Goal: Communication & Community: Answer question/provide support

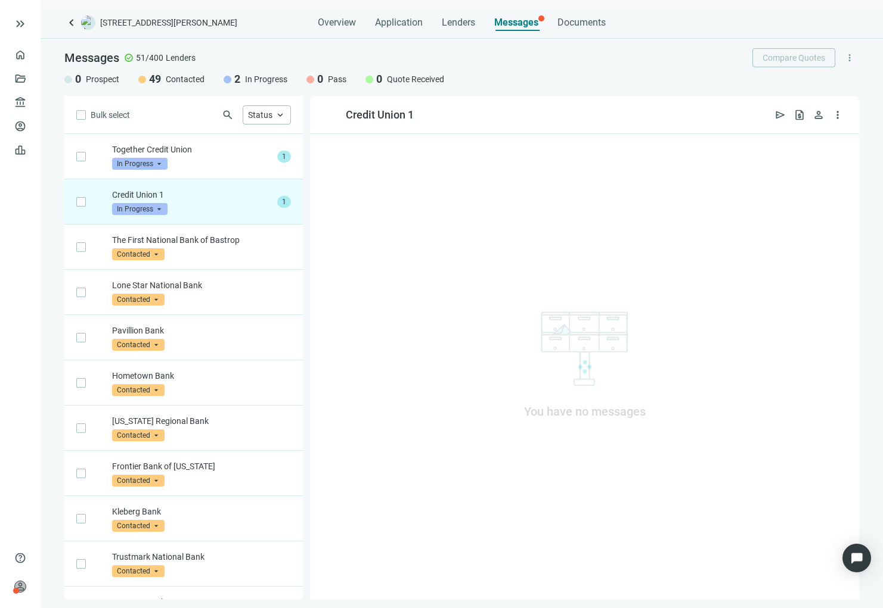
scroll to position [45, 0]
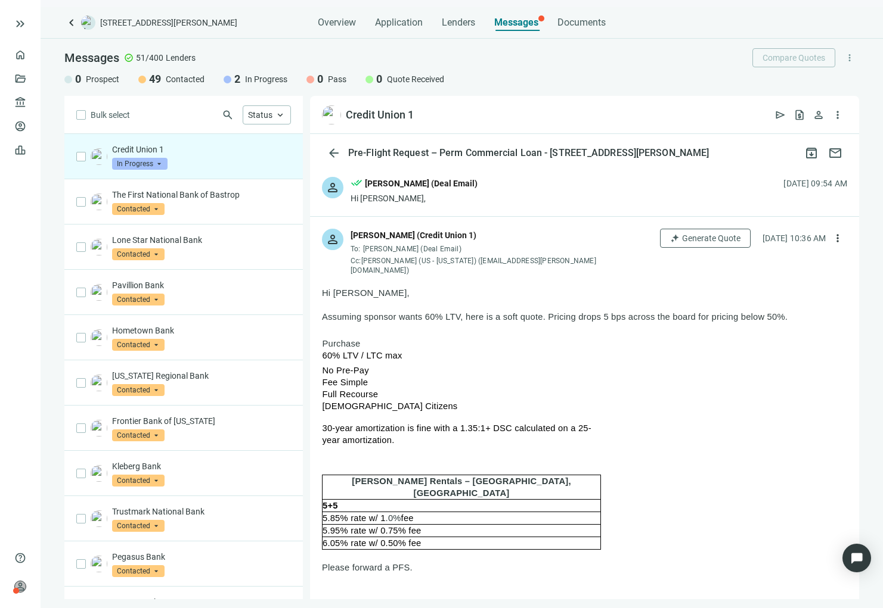
click at [431, 200] on div "Hi [PERSON_NAME]," at bounding box center [413, 198] width 127 height 12
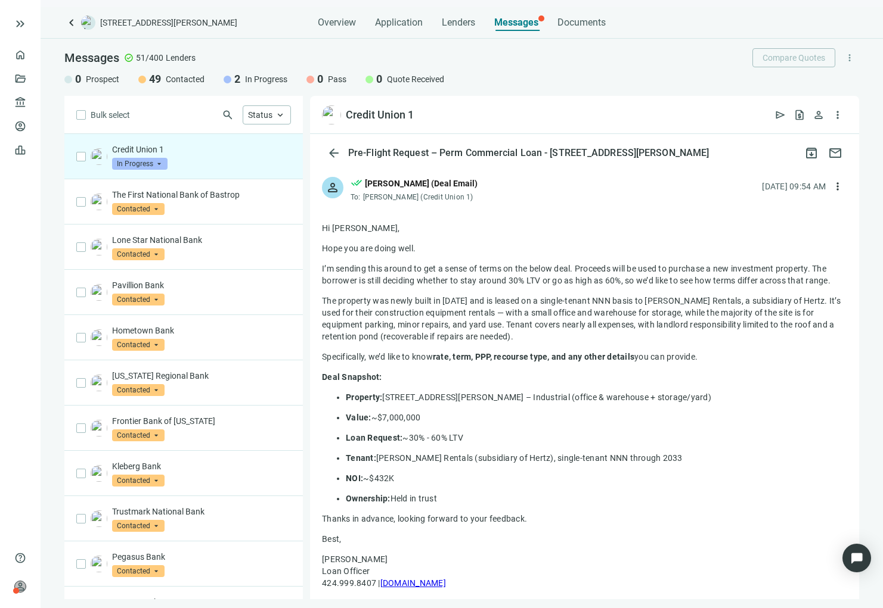
click at [421, 211] on div at bounding box center [584, 456] width 549 height 504
click at [417, 196] on span "Phillip Norris (Credit Union 1)" at bounding box center [418, 197] width 110 height 8
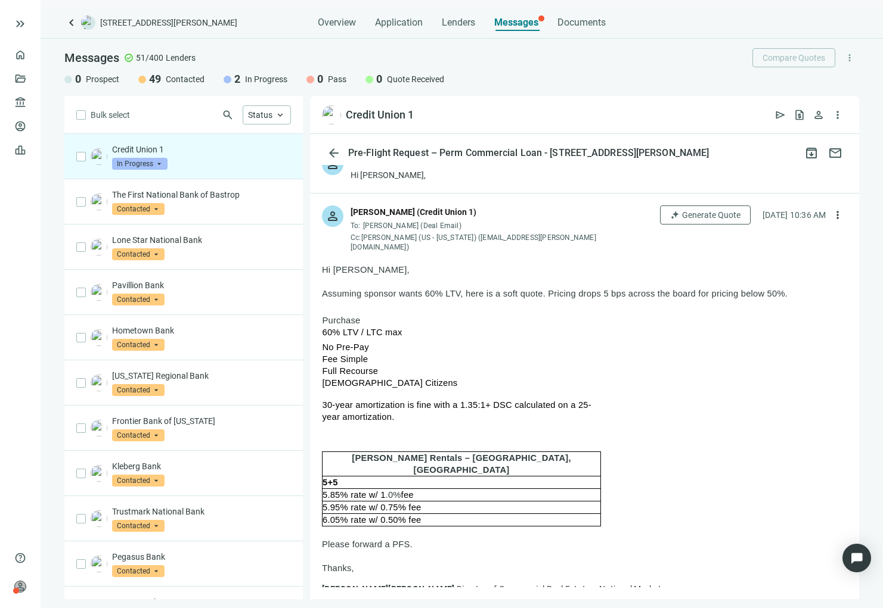
scroll to position [60, 0]
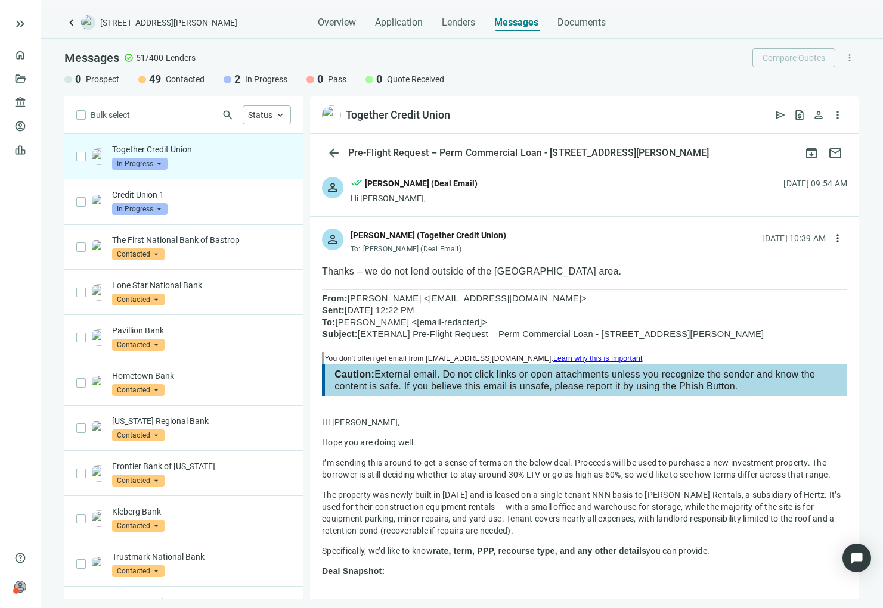
click at [142, 166] on span "In Progress" at bounding box center [139, 164] width 55 height 12
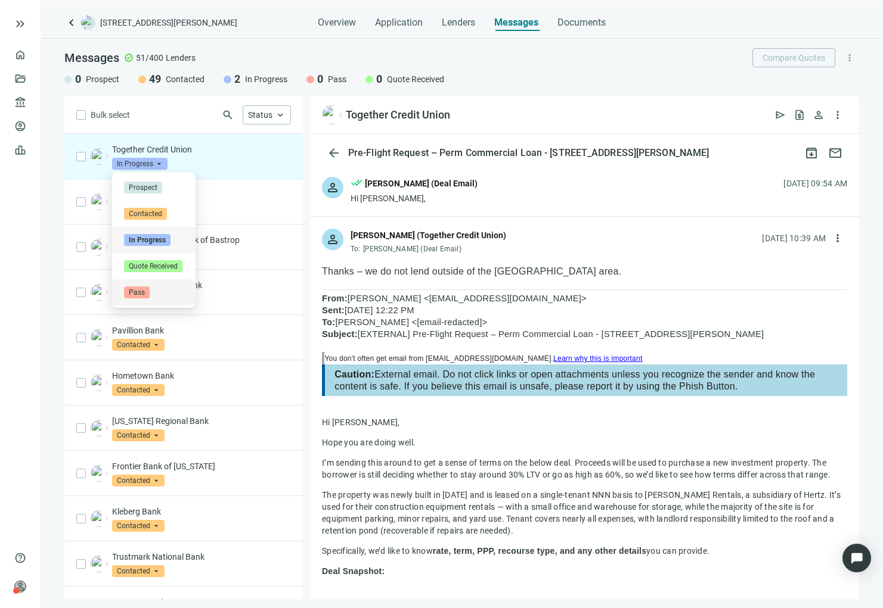
click at [146, 299] on div "Pass" at bounding box center [153, 292] width 83 height 26
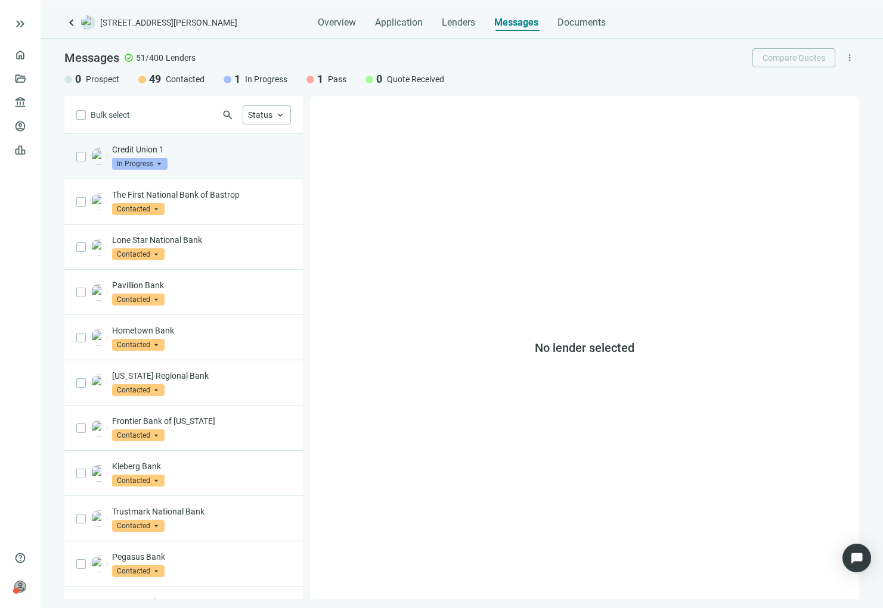
click at [195, 166] on div "Credit Union 1 In Progress arrow_drop_down" at bounding box center [201, 157] width 179 height 26
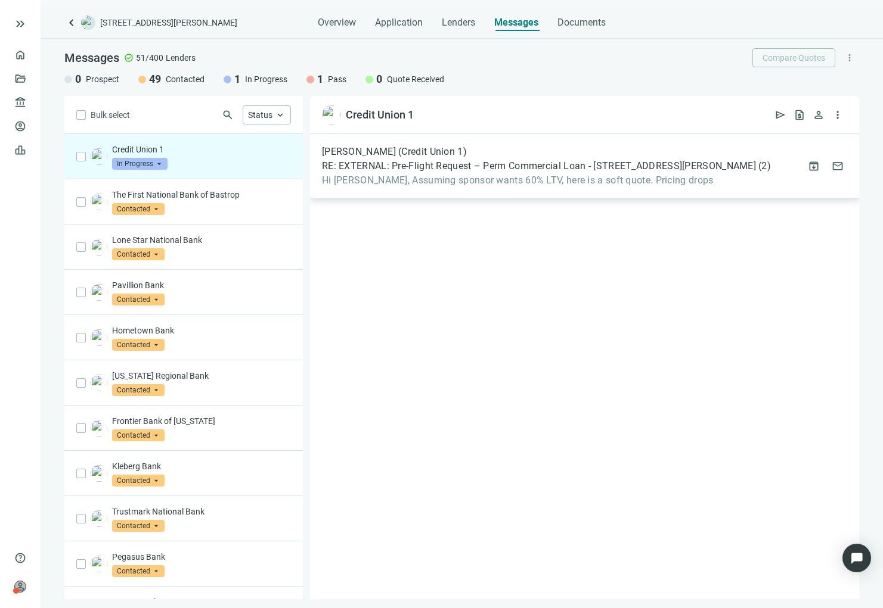
click at [486, 176] on span "Hi [PERSON_NAME], Assuming sponsor wants 60% LTV, here is a soft quote. Pricing…" at bounding box center [546, 181] width 449 height 12
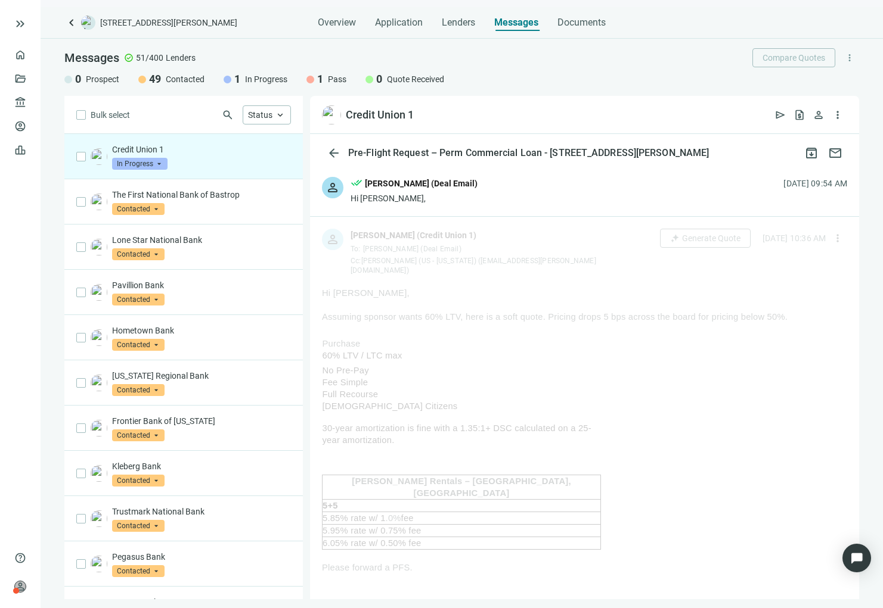
click at [138, 163] on span "In Progress" at bounding box center [139, 164] width 55 height 12
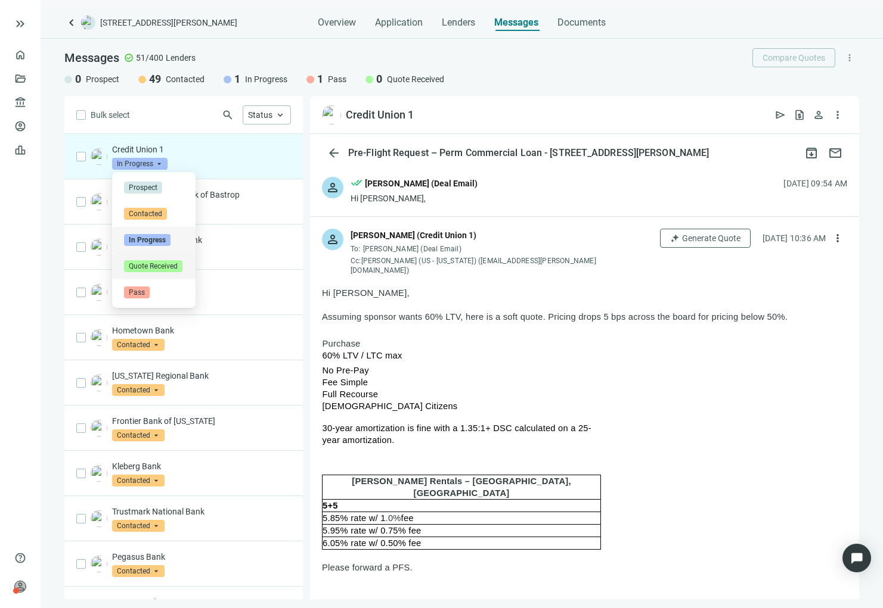
click at [151, 269] on span "Quote Received" at bounding box center [153, 266] width 58 height 12
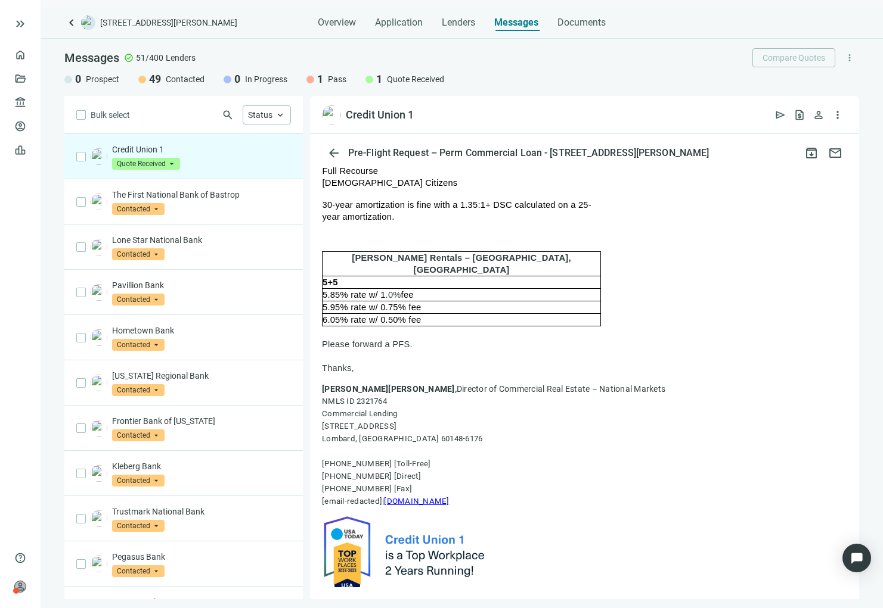
scroll to position [238, 0]
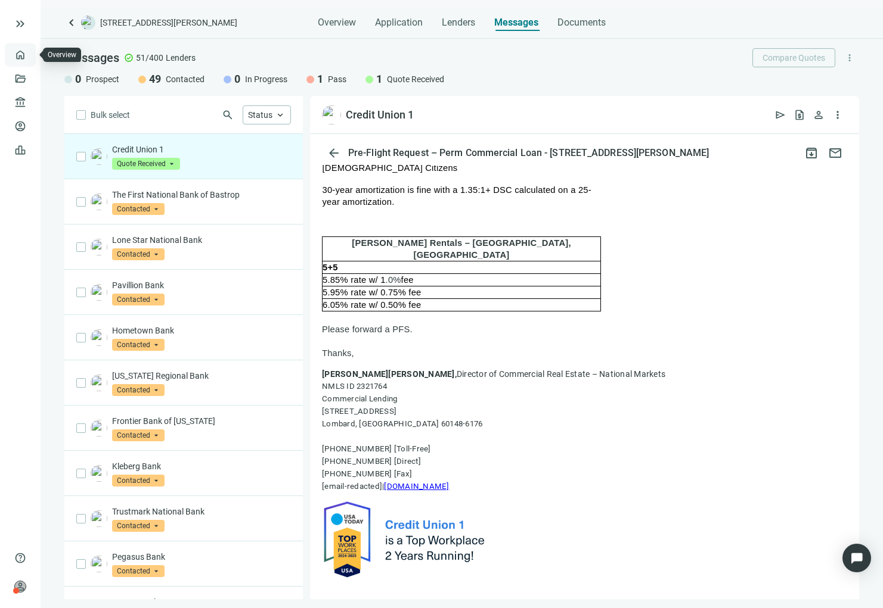
click at [30, 52] on link "Overview" at bounding box center [47, 55] width 35 height 10
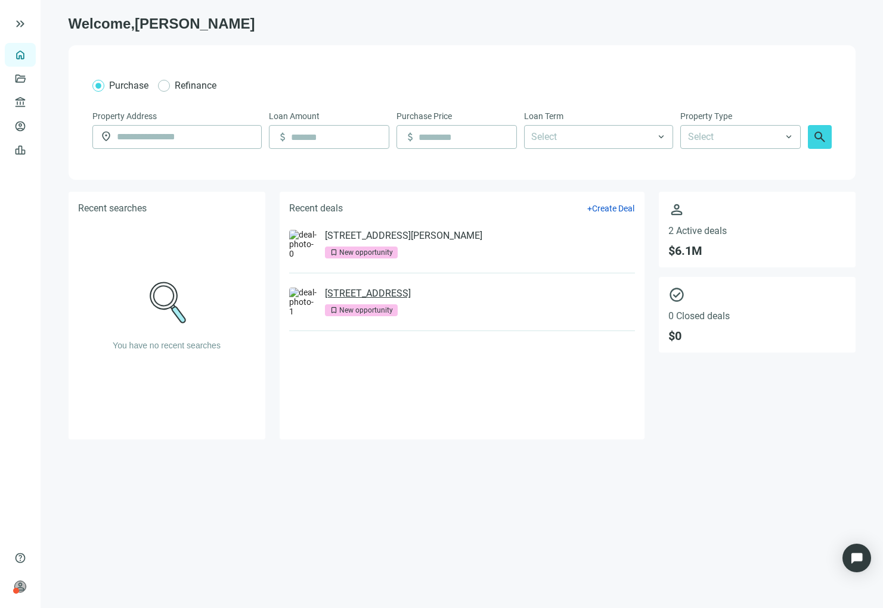
click at [411, 296] on link "11 S Black Horse Pike, Haddon Heights, NJ 08035" at bounding box center [368, 294] width 86 height 12
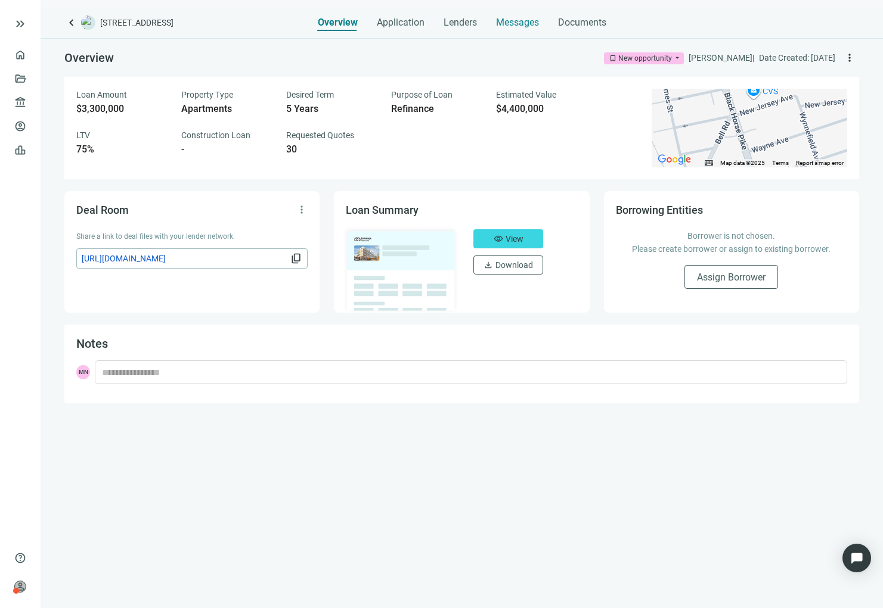
click at [515, 22] on span "Messages" at bounding box center [517, 22] width 43 height 11
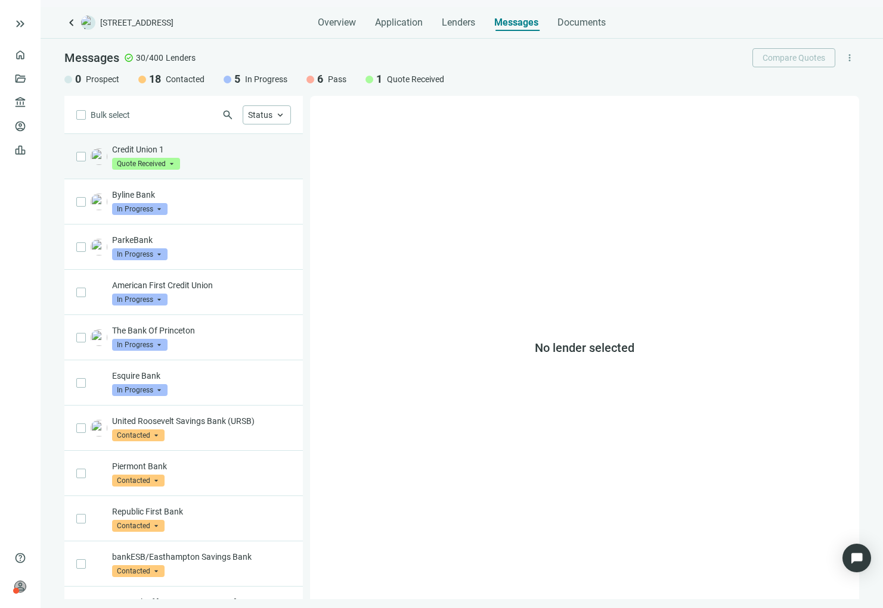
click at [208, 166] on div "Credit Union 1 Quote Received arrow_drop_down" at bounding box center [201, 157] width 179 height 26
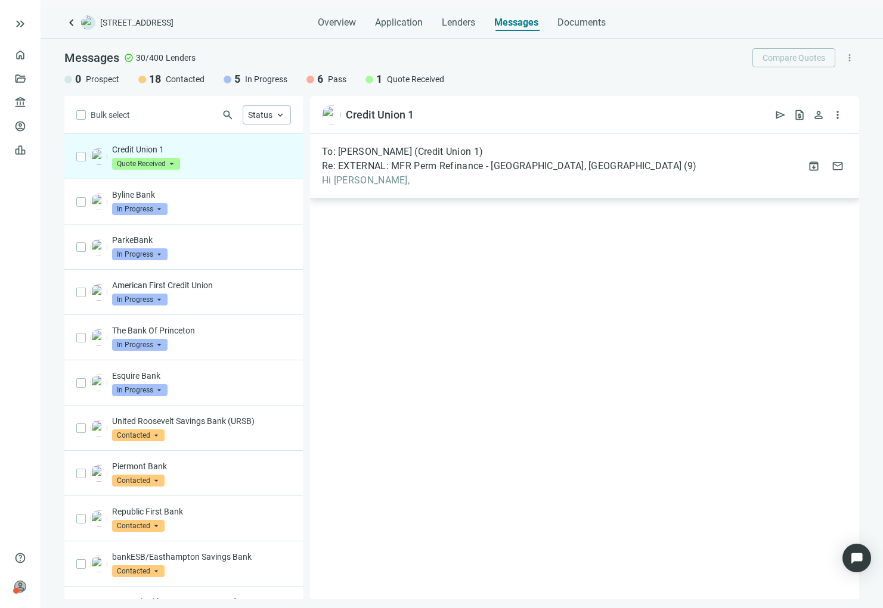
click at [465, 185] on span "Hi Phillip," at bounding box center [509, 181] width 374 height 12
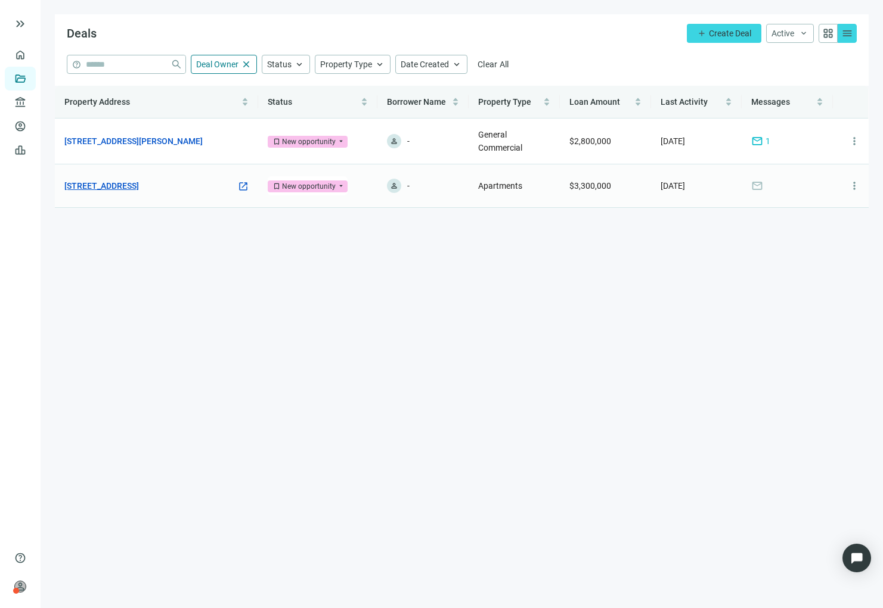
click at [113, 181] on link "11 S Black Horse Pike, Haddon Heights, NJ 08035" at bounding box center [101, 185] width 74 height 13
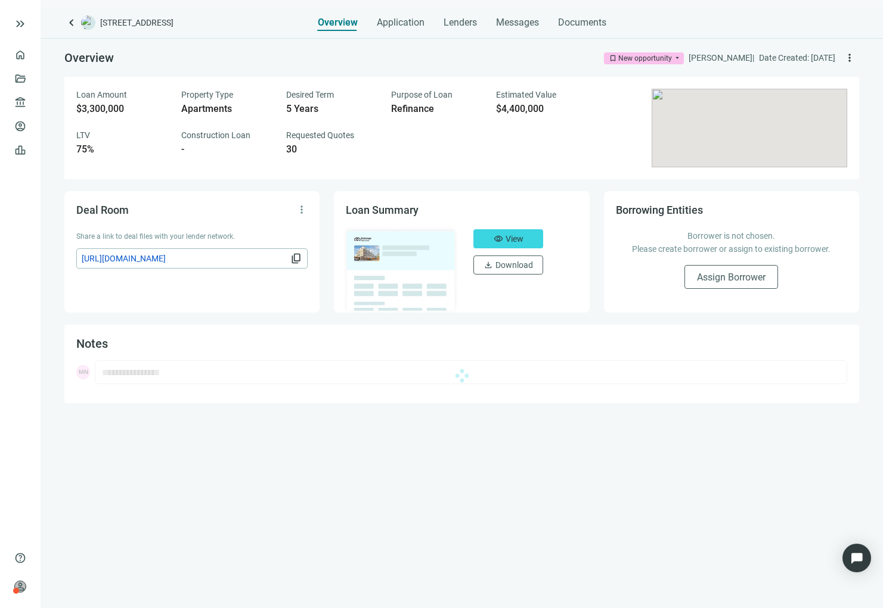
click at [498, 32] on div "keyboard_arrow_left 11 S Black Horse Pike, Haddon Heights, NJ 08035 Overview Ap…" at bounding box center [462, 307] width 842 height 601
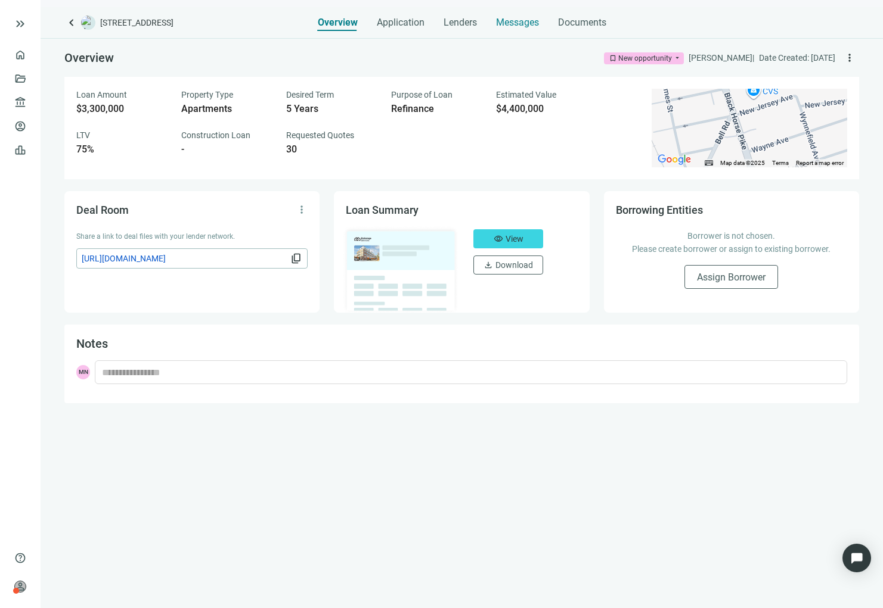
click at [499, 25] on span "Messages" at bounding box center [517, 22] width 43 height 11
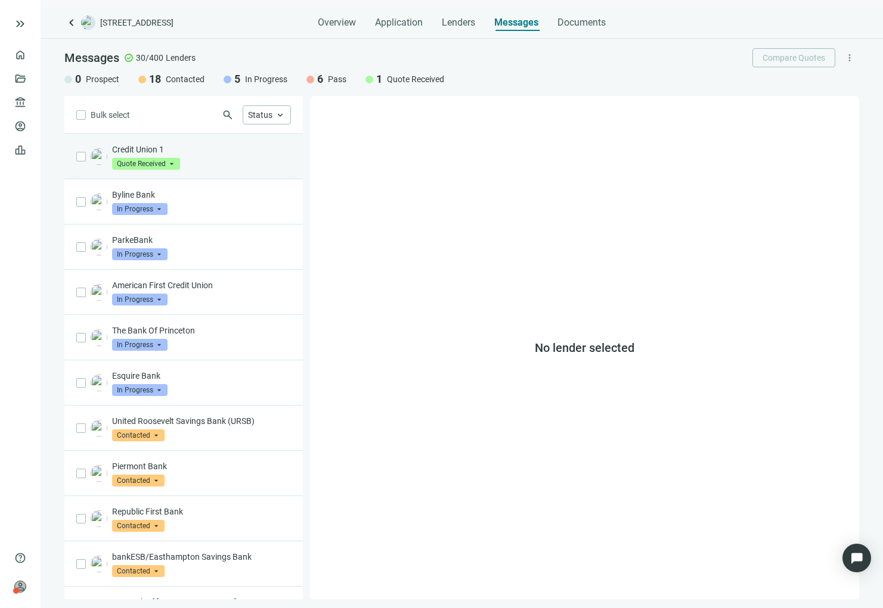
click at [223, 155] on p "Credit Union 1" at bounding box center [201, 150] width 179 height 12
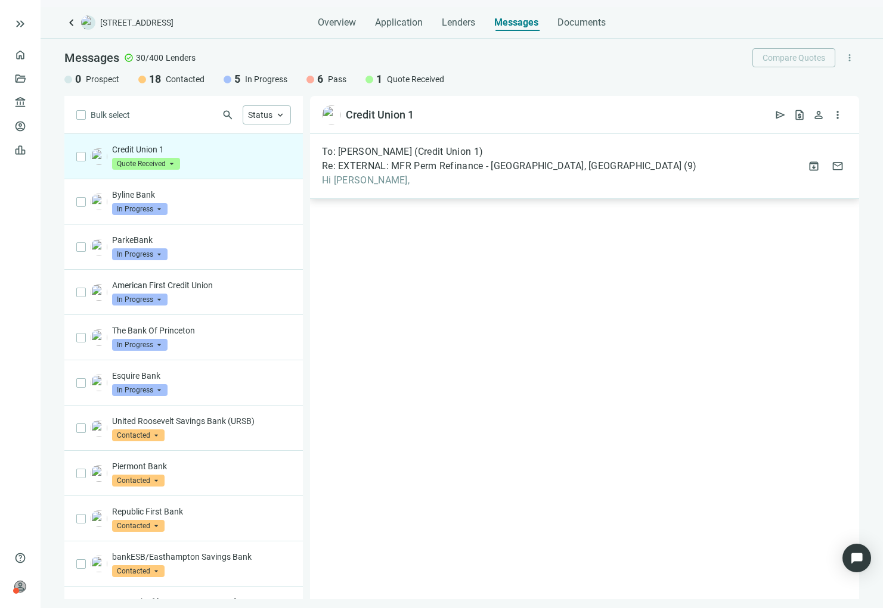
click at [464, 160] on span "Re: EXTERNAL: MFR Perm Refinance - Haddon Heights, NJ" at bounding box center [501, 166] width 359 height 12
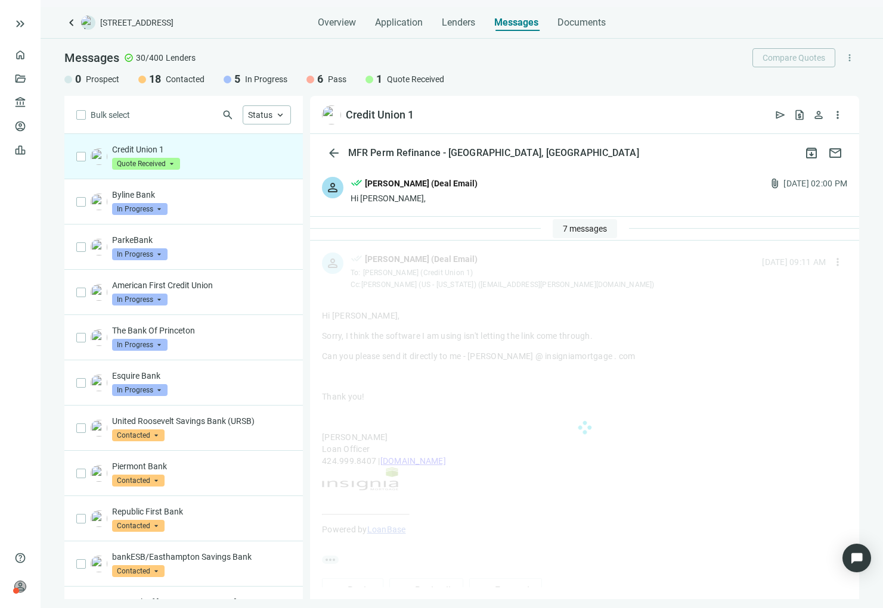
click at [563, 228] on span "7 messages" at bounding box center [585, 229] width 44 height 10
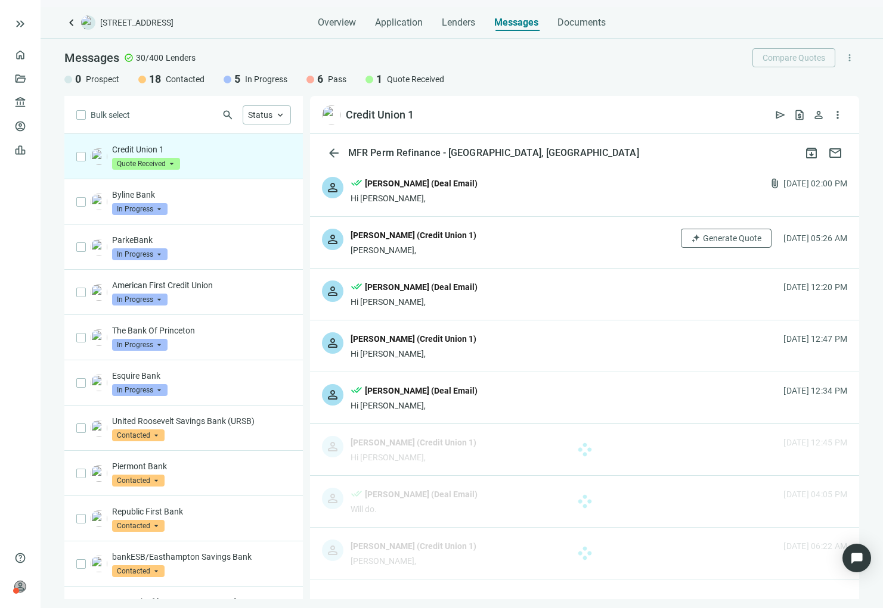
click at [510, 349] on div "person Phillip Norris (Credit Union 1) Hi Michael, 07.22.2025, 12:47 PM" at bounding box center [584, 346] width 549 height 51
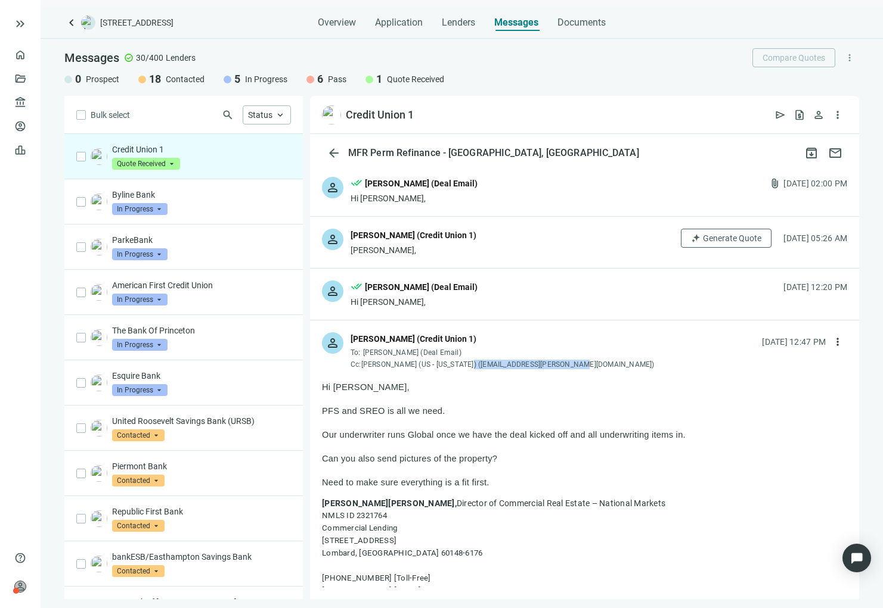
drag, startPoint x: 565, startPoint y: 363, endPoint x: 451, endPoint y: 371, distance: 114.0
click at [451, 371] on div "person Phillip Norris (Credit Union 1) To: Michael Nassirzadeh (Deal Email) Cc:…" at bounding box center [584, 346] width 549 height 51
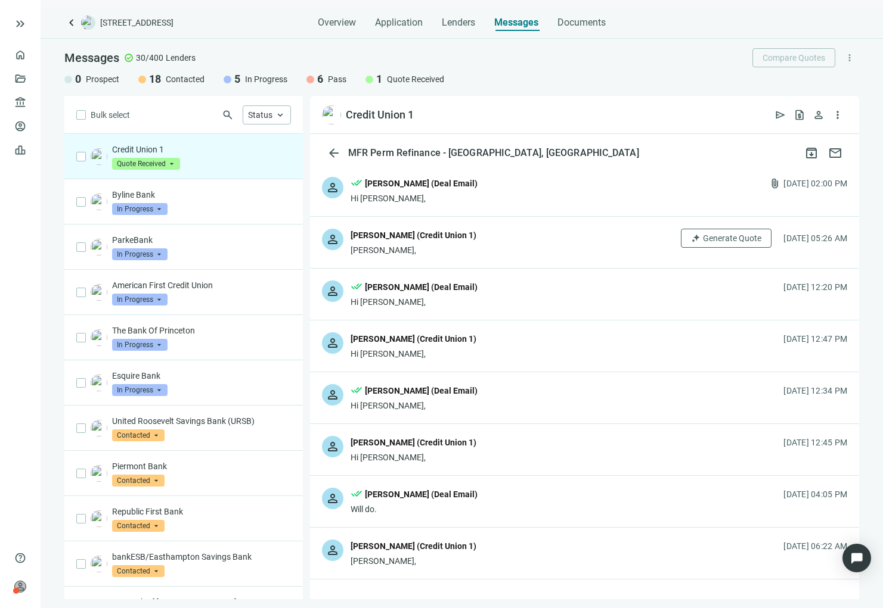
click at [480, 366] on div "person Phillip Norris (Credit Union 1) Hi Michael, 07.22.2025, 12:47 PM" at bounding box center [584, 346] width 549 height 51
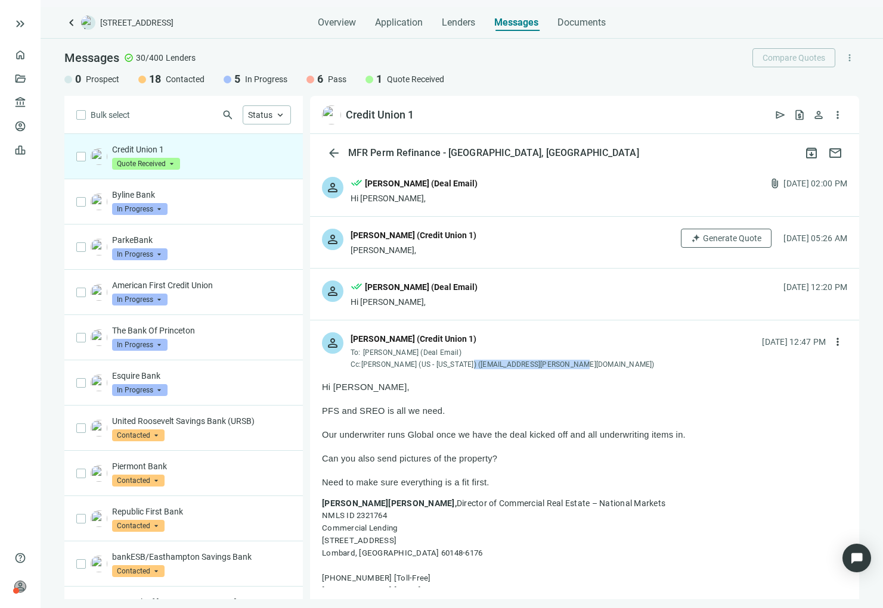
drag, startPoint x: 544, startPoint y: 362, endPoint x: 453, endPoint y: 370, distance: 91.5
click at [453, 370] on div "person Phillip Norris (Credit Union 1) To: Michael Nassirzadeh (Deal Email) Cc:…" at bounding box center [584, 346] width 549 height 51
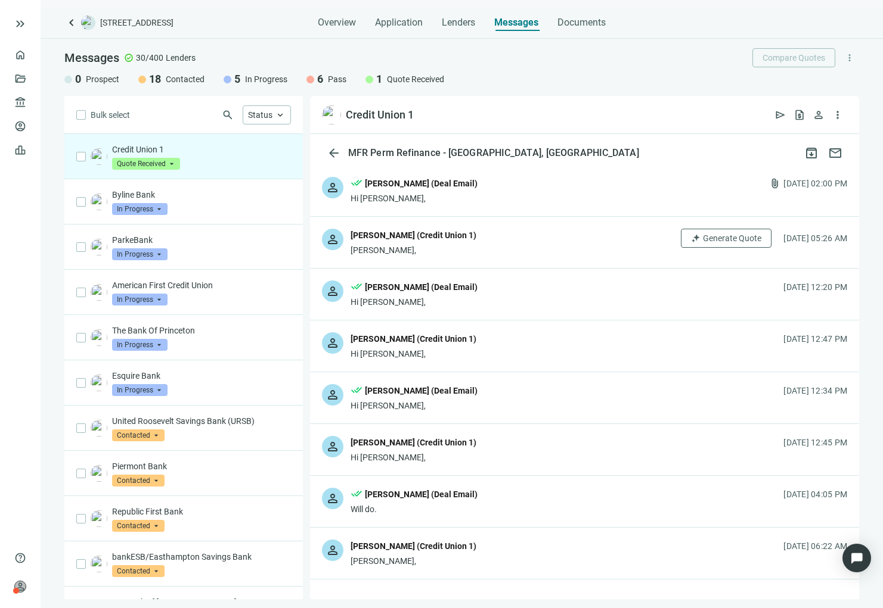
copy div "alex.noyola@creditunion1.org)"
click at [450, 347] on div "Phillip Norris (Credit Union 1)" at bounding box center [413, 340] width 126 height 15
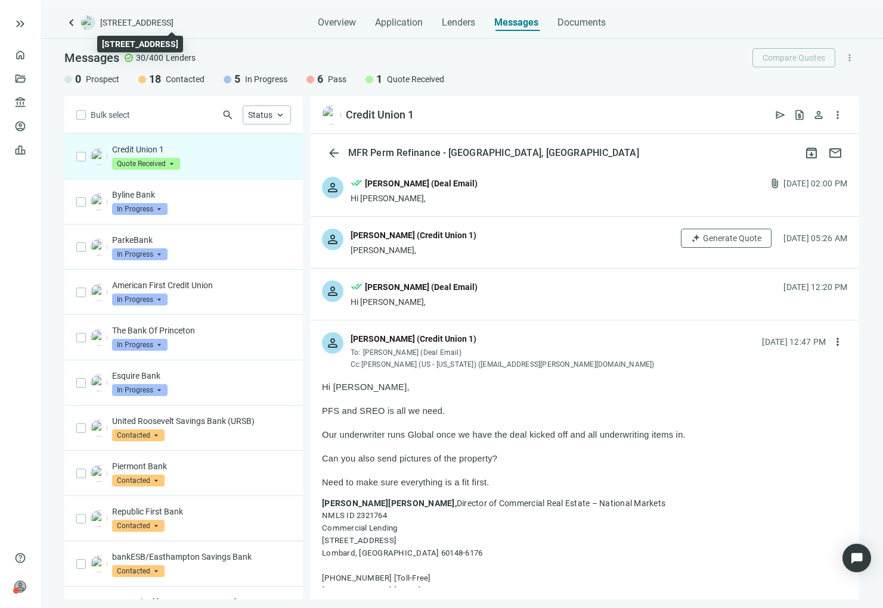
drag, startPoint x: 99, startPoint y: 21, endPoint x: 181, endPoint y: 25, distance: 81.7
click at [181, 25] on div "keyboard_arrow_left 11 S Black Horse Pike, Haddon Heights, NJ 08035" at bounding box center [153, 22] width 179 height 14
copy span "11 S Black Horse Pike"
click at [582, 81] on div "0 Prospect 18 Contacted 5 In Progress 6 Pass 1 Quote Received" at bounding box center [461, 79] width 794 height 14
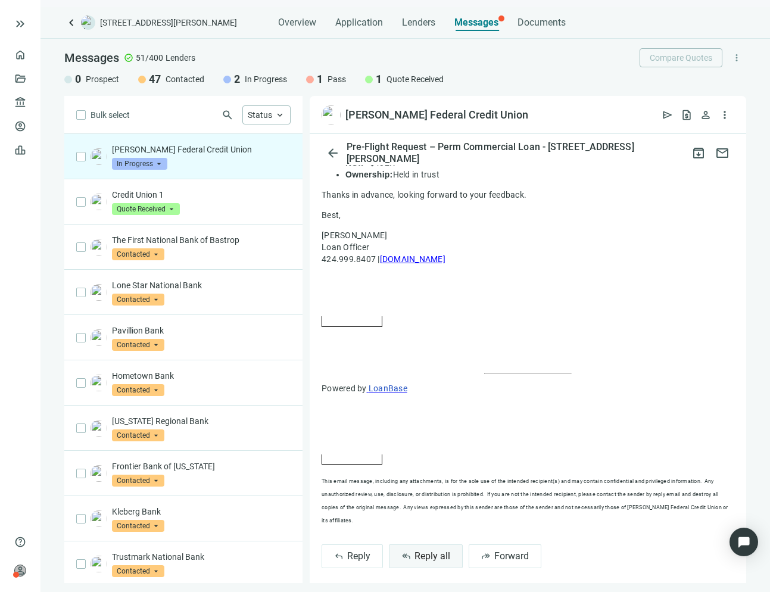
click at [454, 547] on button "reply_all Reply all" at bounding box center [426, 557] width 74 height 24
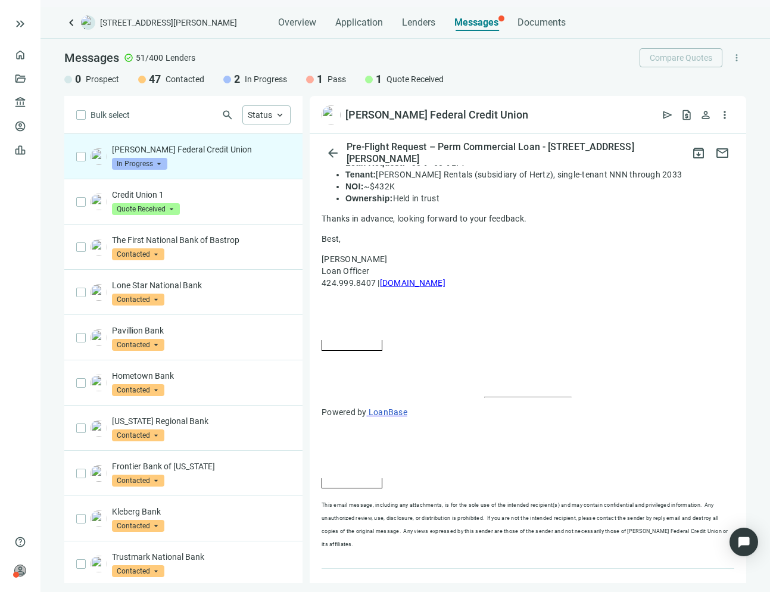
scroll to position [728, 0]
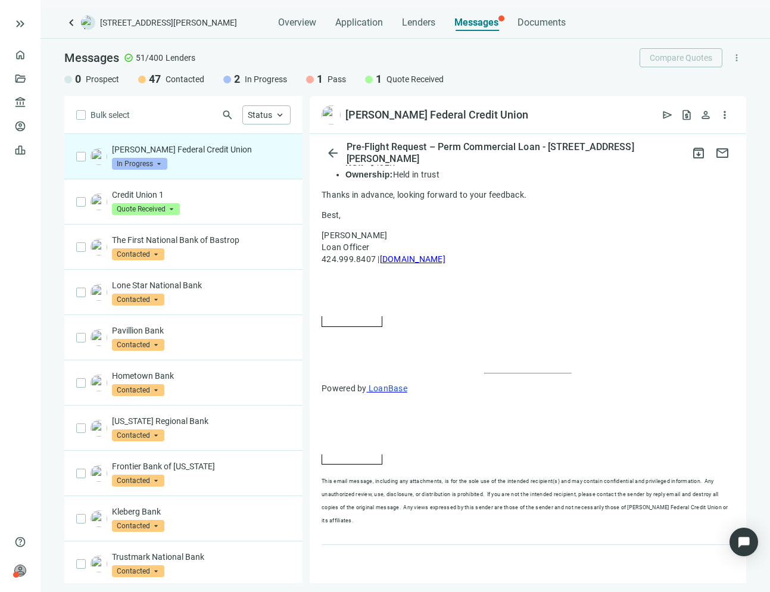
type textarea "**********"
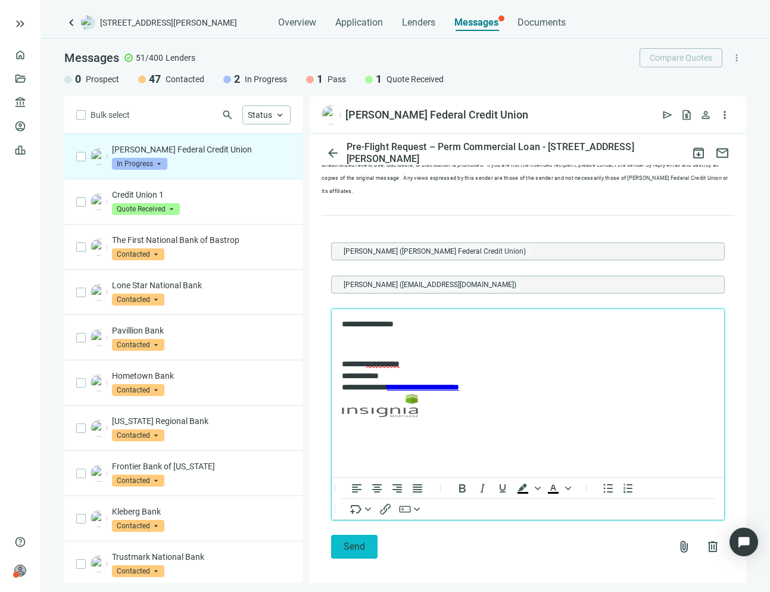
click at [351, 545] on button "Send" at bounding box center [354, 547] width 46 height 24
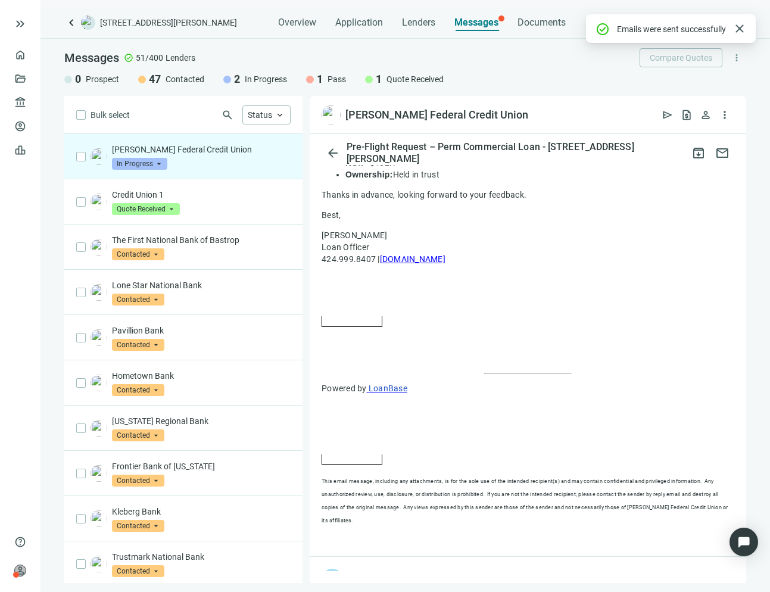
scroll to position [998, 0]
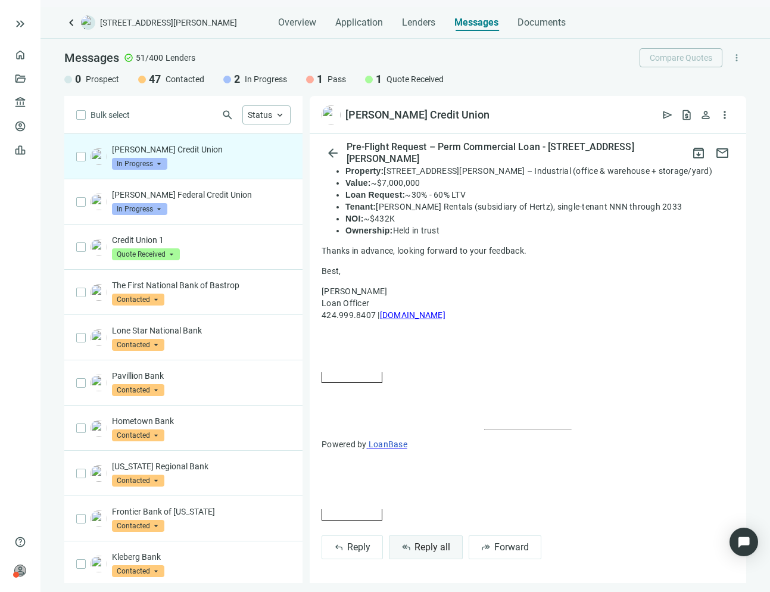
click at [397, 557] on button "reply_all Reply all" at bounding box center [426, 548] width 74 height 24
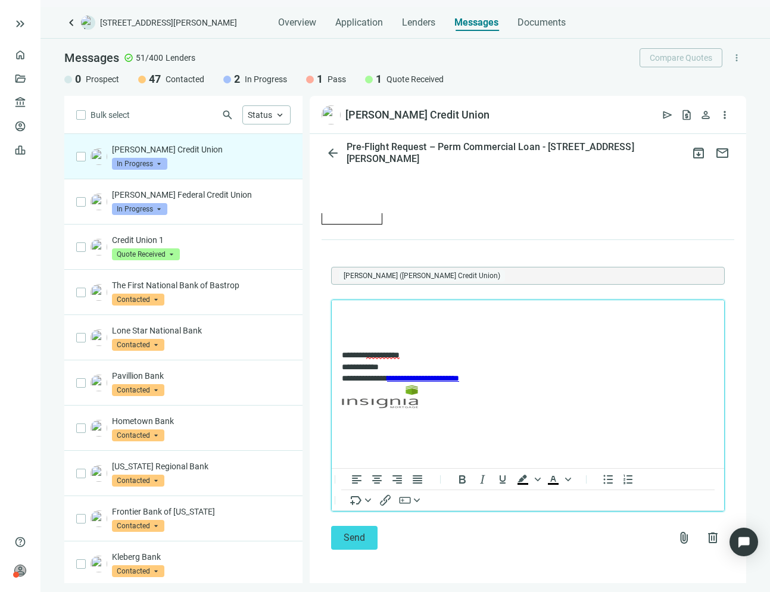
scroll to position [908, 0]
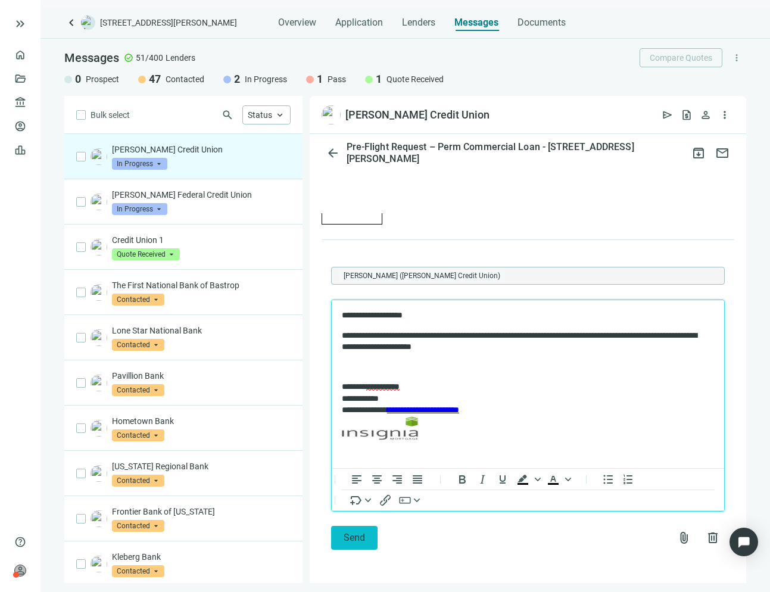
click at [342, 538] on button "Send" at bounding box center [354, 538] width 46 height 24
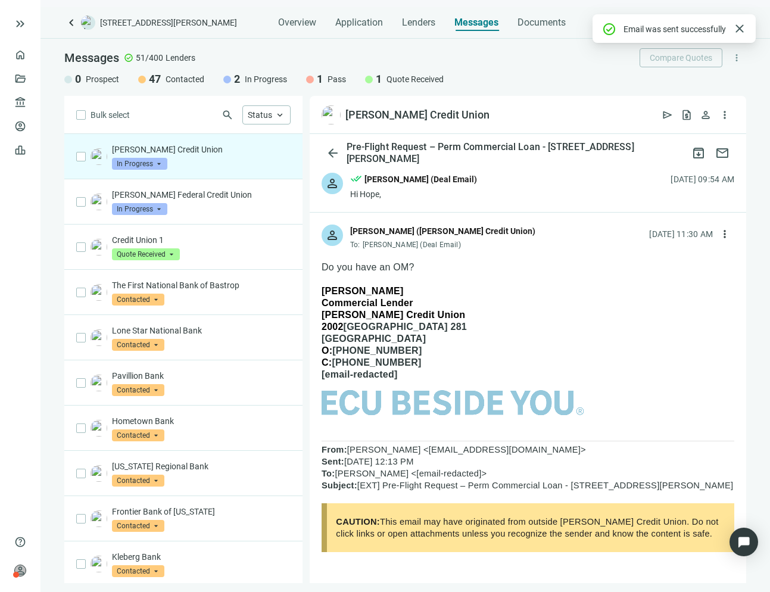
scroll to position [0, 0]
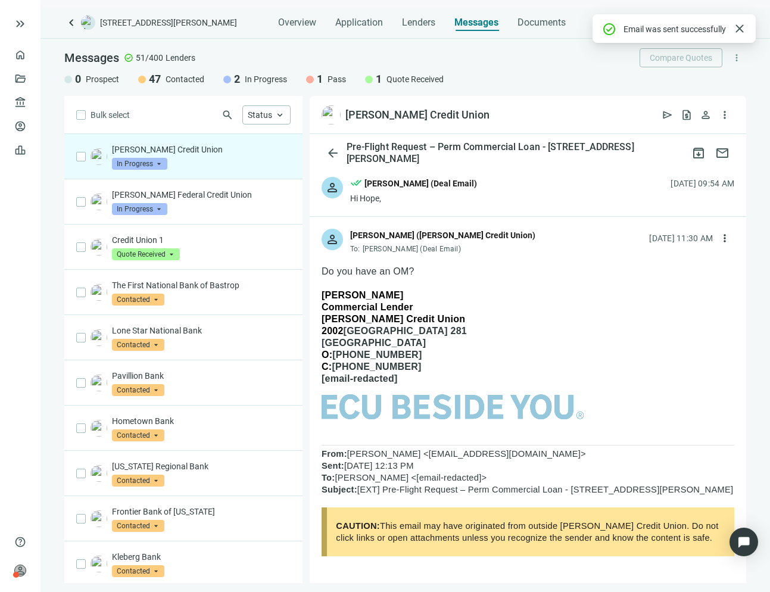
drag, startPoint x: 434, startPoint y: 154, endPoint x: 754, endPoint y: 167, distance: 320.3
click at [754, 167] on div "Bulk select search Status keyboard_arrow_up Eastman Credit Union In Progress ar…" at bounding box center [406, 339] width 730 height 487
click at [511, 213] on div "person done_all Michael Nassirzadeh (Deal Email) Hi Hope, 09.02.2025, 09:54 AM" at bounding box center [528, 190] width 437 height 51
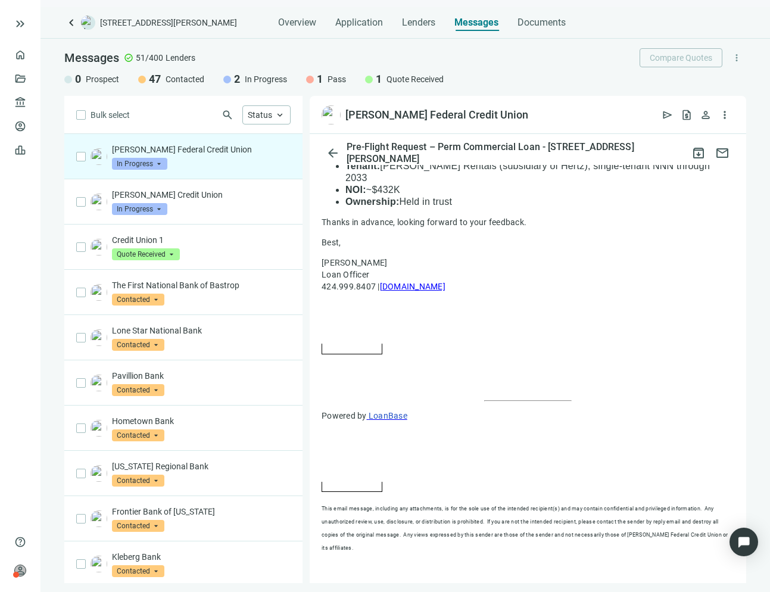
click at [414, 572] on button "reply_all Reply all" at bounding box center [426, 584] width 74 height 24
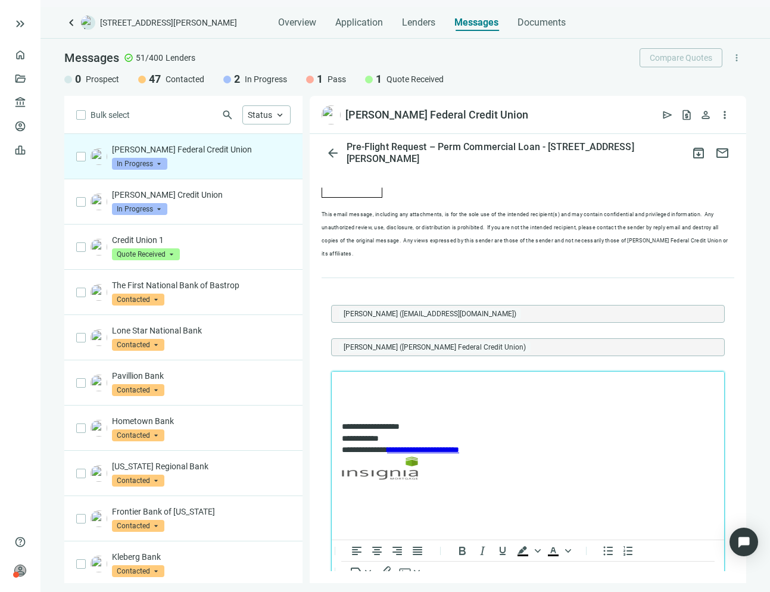
scroll to position [1201, 0]
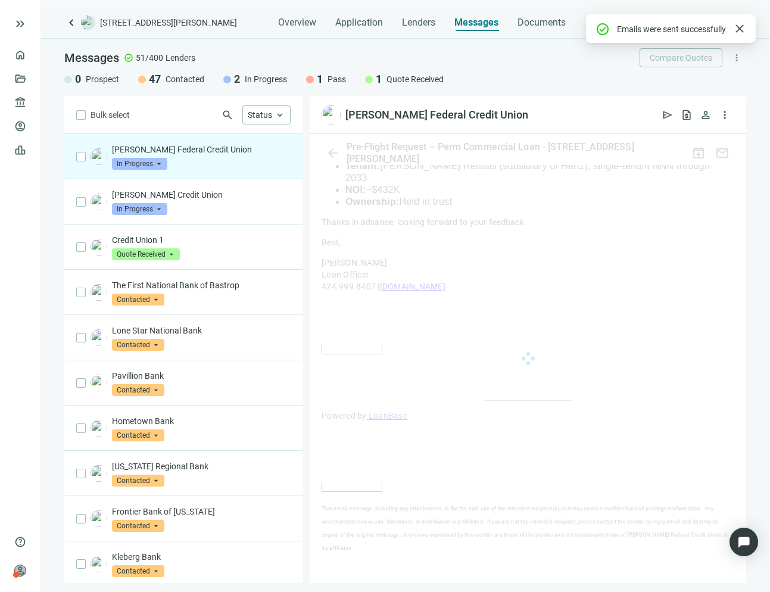
scroll to position [1173, 0]
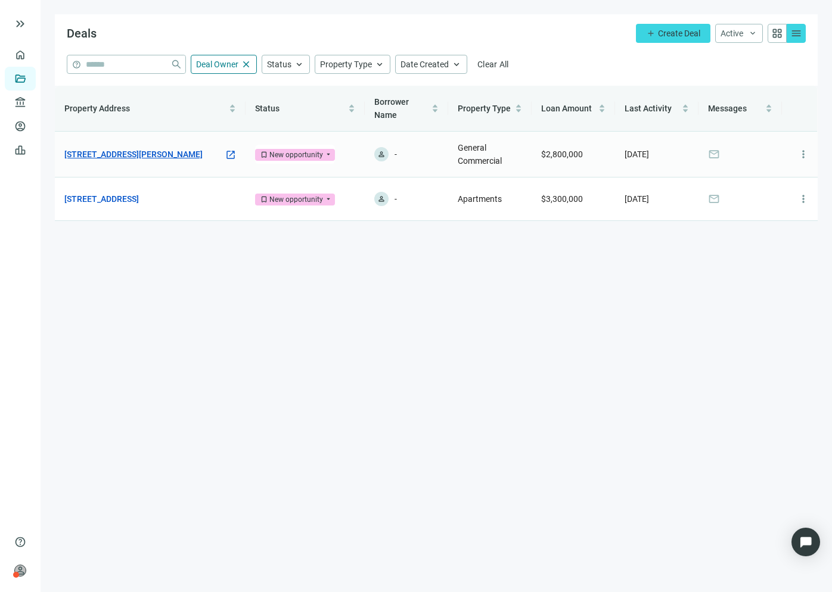
click at [149, 157] on link "[STREET_ADDRESS][PERSON_NAME]" at bounding box center [133, 154] width 138 height 13
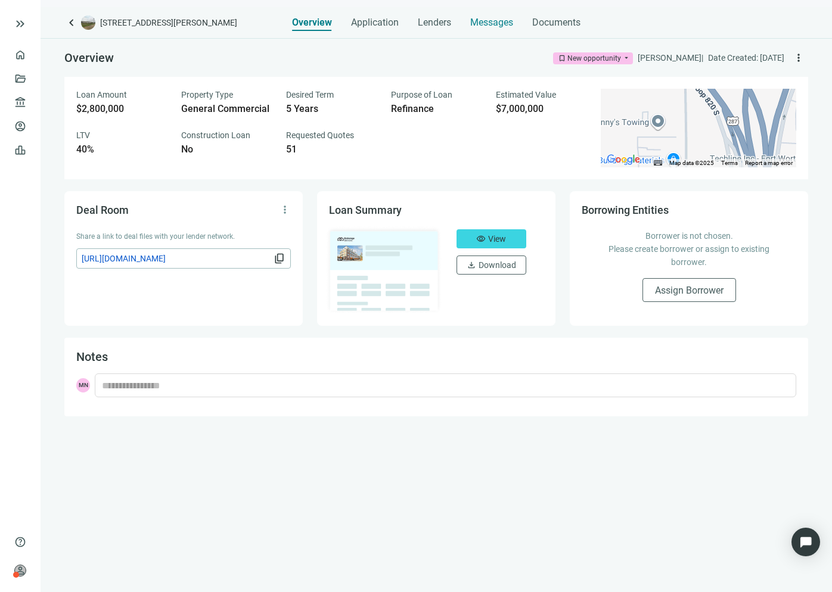
click at [486, 25] on span "Messages" at bounding box center [491, 22] width 43 height 11
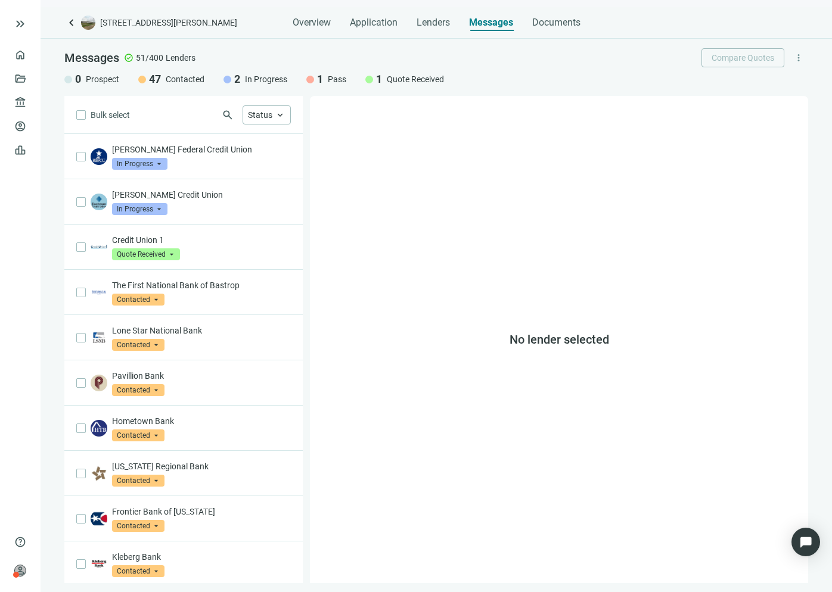
click at [73, 26] on span "keyboard_arrow_left" at bounding box center [71, 22] width 14 height 14
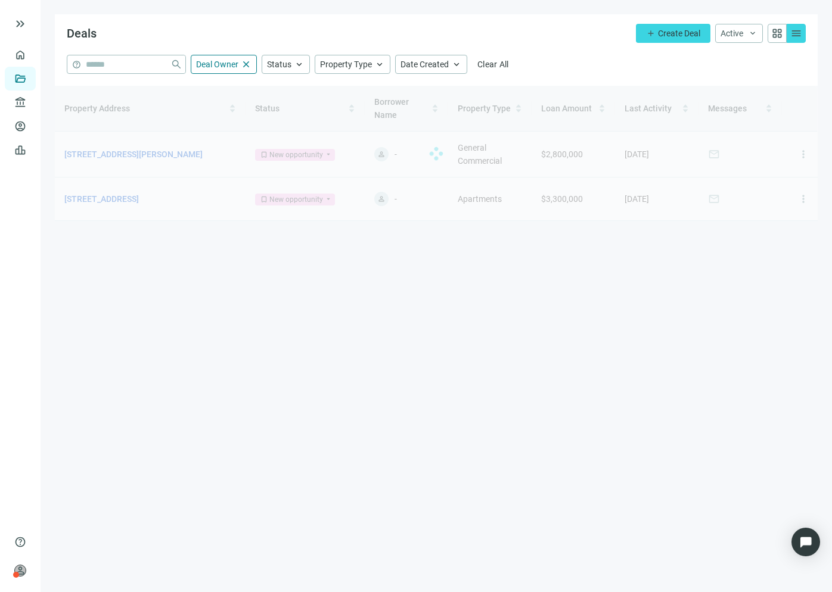
click at [130, 193] on div at bounding box center [436, 153] width 763 height 135
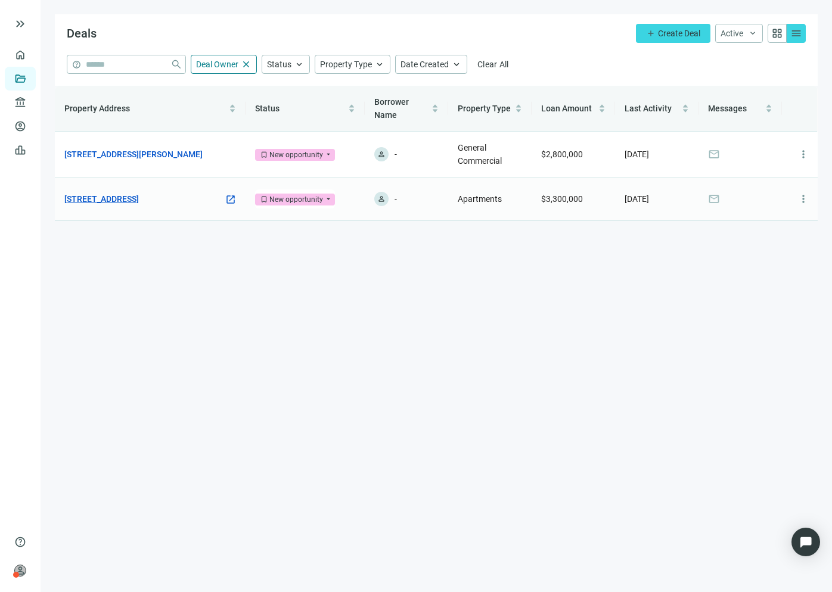
click at [102, 197] on link "11 S Black Horse Pike, Haddon Heights, NJ 08035" at bounding box center [101, 198] width 74 height 13
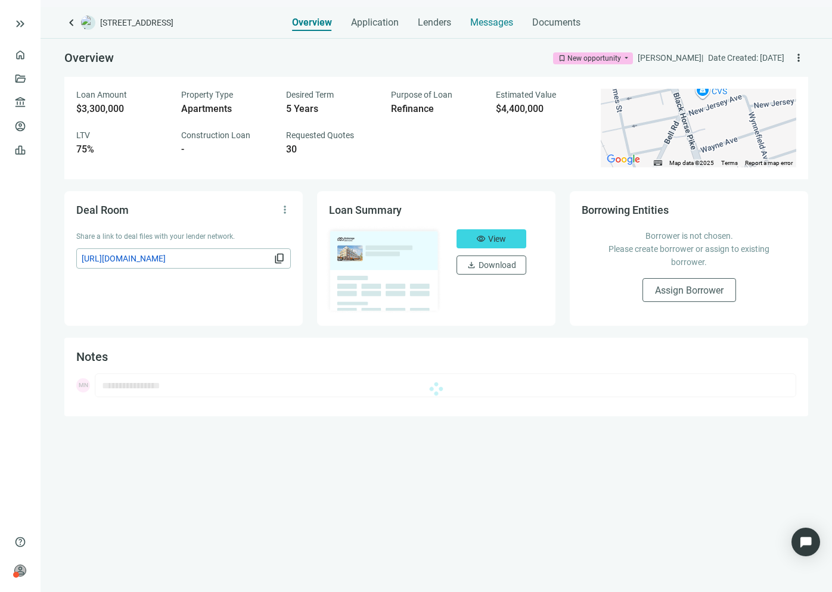
click at [490, 21] on span "Messages" at bounding box center [491, 22] width 43 height 11
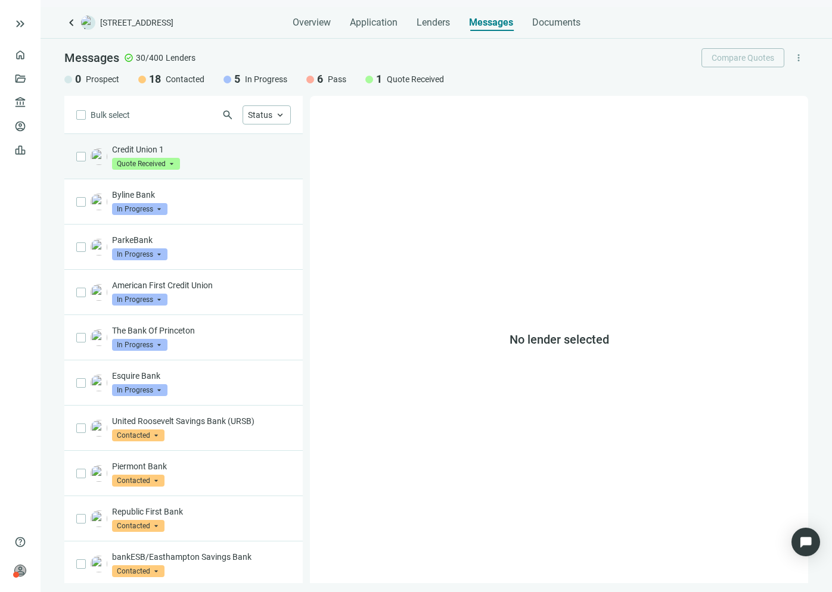
click at [219, 160] on div "Credit Union 1 Quote Received arrow_drop_down" at bounding box center [201, 157] width 179 height 26
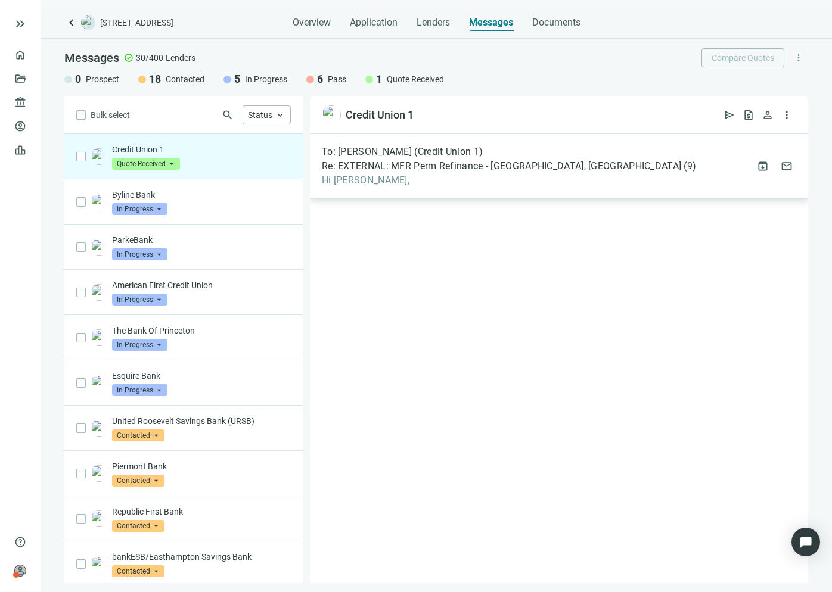
click at [444, 192] on div "To: Phillip Norris (Credit Union 1) Re: EXTERNAL: MFR Perm Refinance - Haddon H…" at bounding box center [559, 166] width 498 height 65
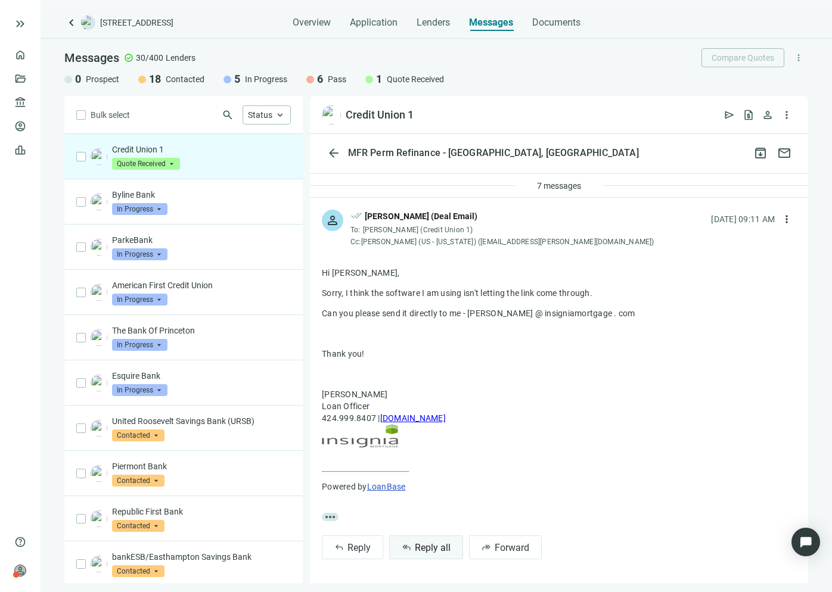
click at [434, 547] on span "Reply all" at bounding box center [433, 547] width 36 height 11
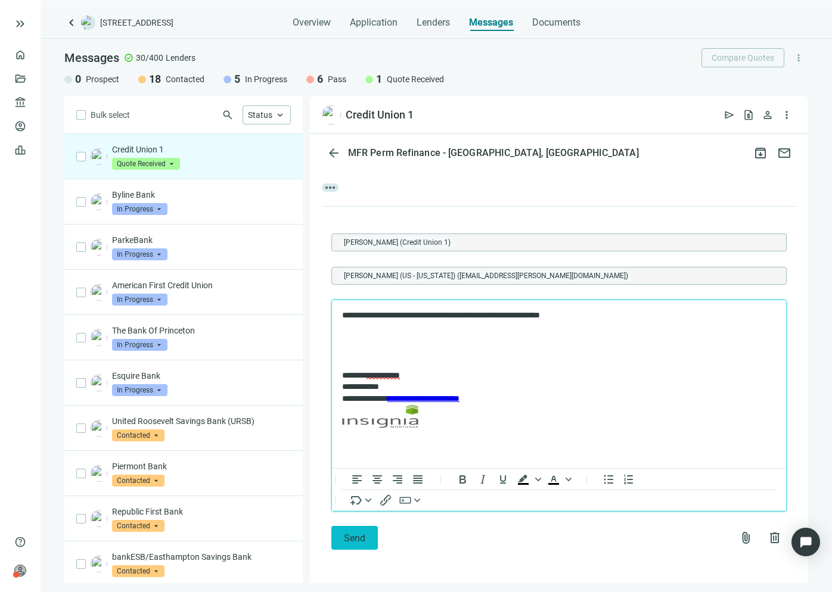
click at [353, 535] on span "Send" at bounding box center [354, 538] width 21 height 11
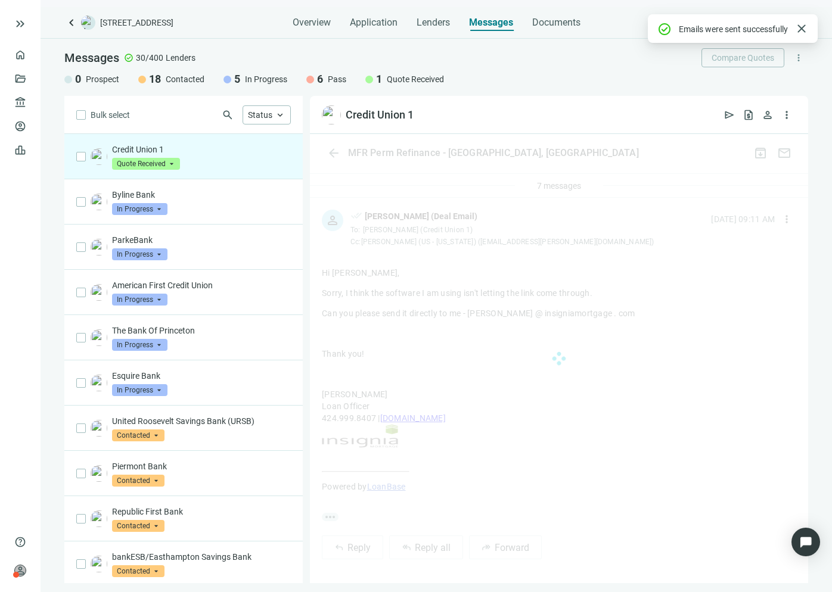
scroll to position [334, 0]
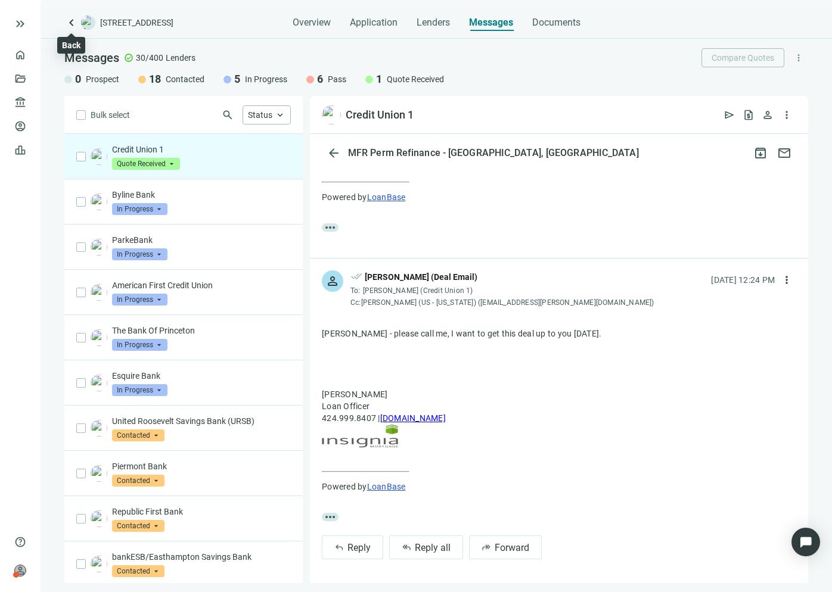
click at [67, 18] on span "keyboard_arrow_left" at bounding box center [71, 22] width 14 height 14
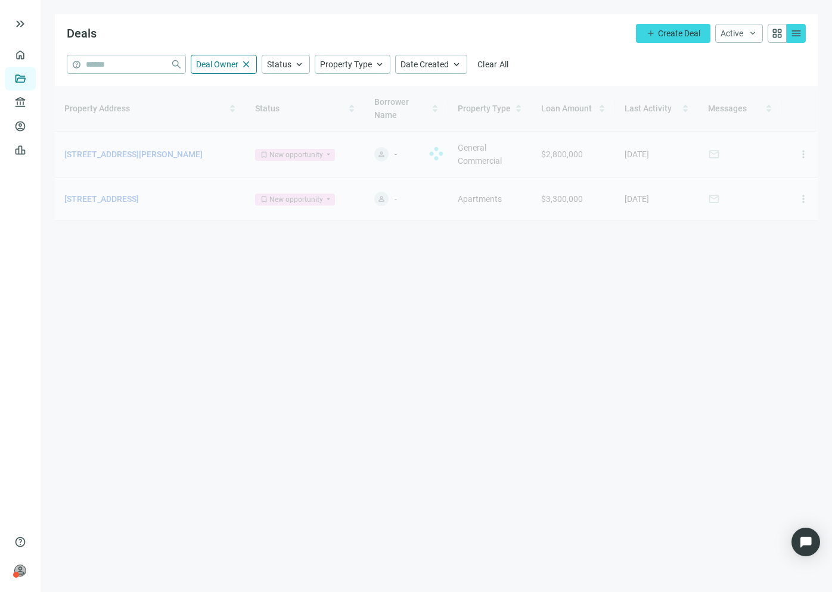
click at [149, 151] on div at bounding box center [436, 153] width 763 height 135
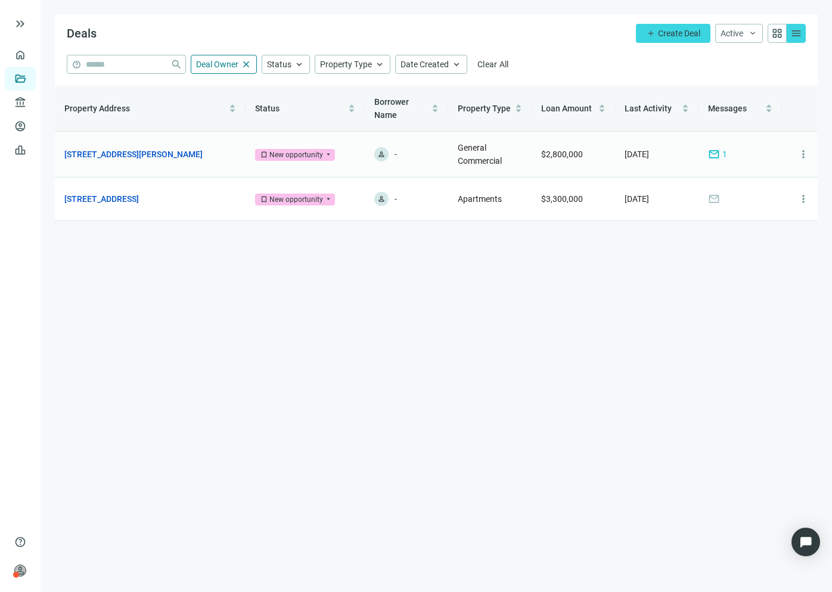
click at [149, 151] on link "[STREET_ADDRESS][PERSON_NAME]" at bounding box center [133, 154] width 138 height 13
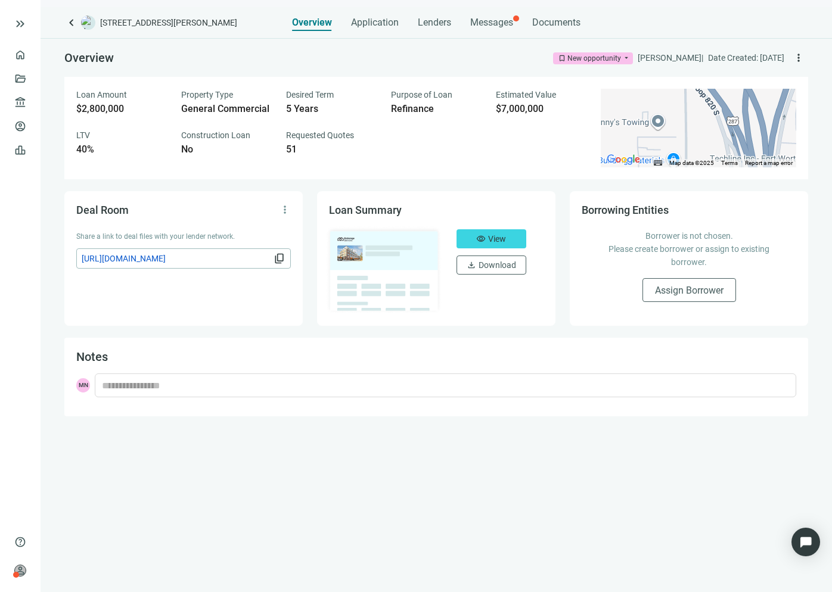
click at [282, 260] on span "content_copy" at bounding box center [280, 259] width 12 height 12
click at [489, 238] on span "View" at bounding box center [497, 239] width 18 height 10
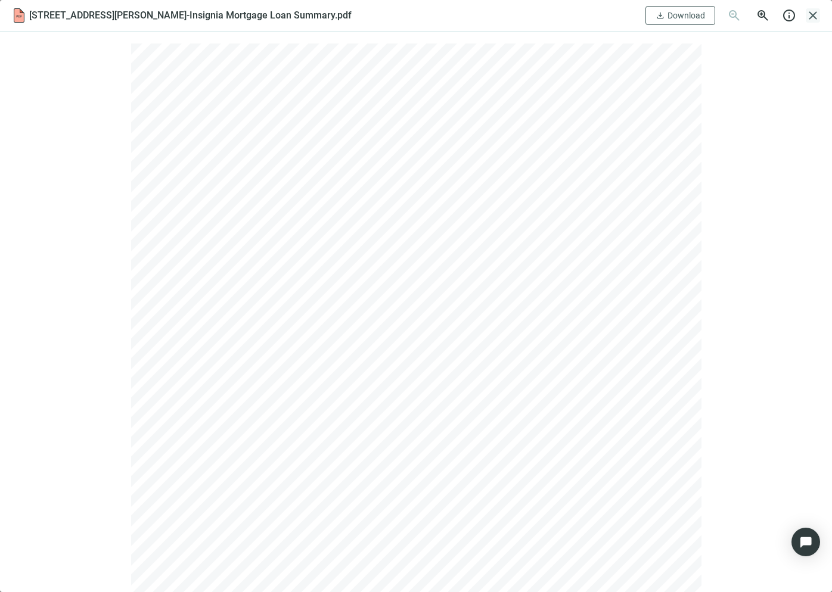
click at [808, 15] on span "close" at bounding box center [813, 15] width 14 height 14
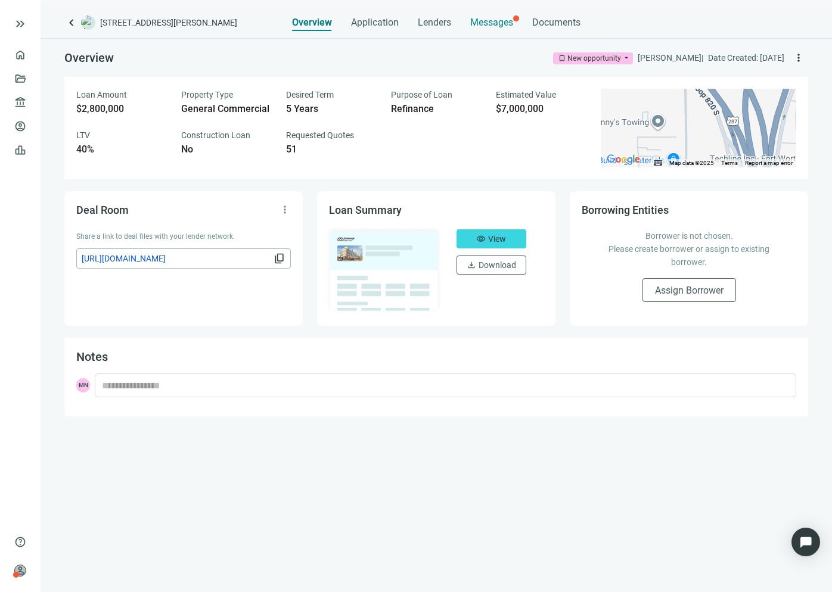
click at [495, 21] on span "Messages" at bounding box center [491, 22] width 43 height 11
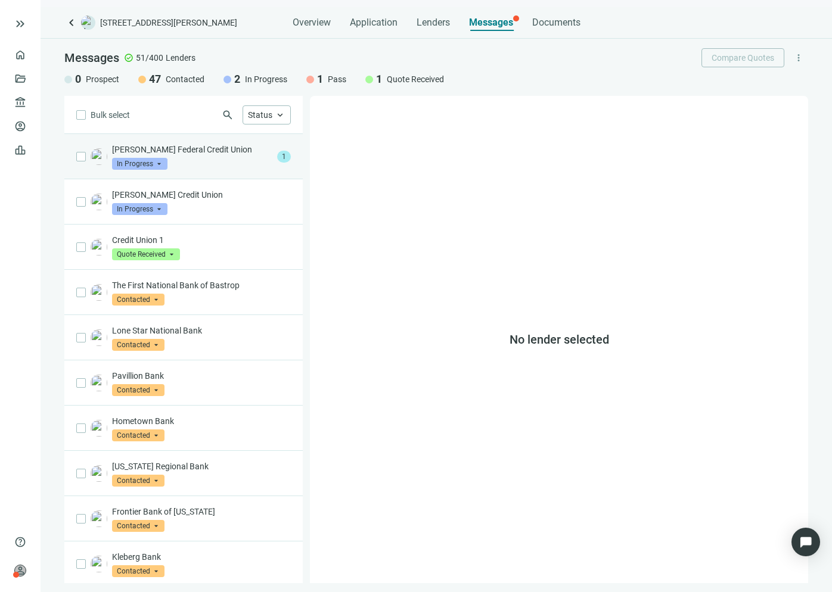
click at [240, 166] on div "Randolph-Brooks Federal Credit Union In Progress arrow_drop_down" at bounding box center [192, 157] width 160 height 26
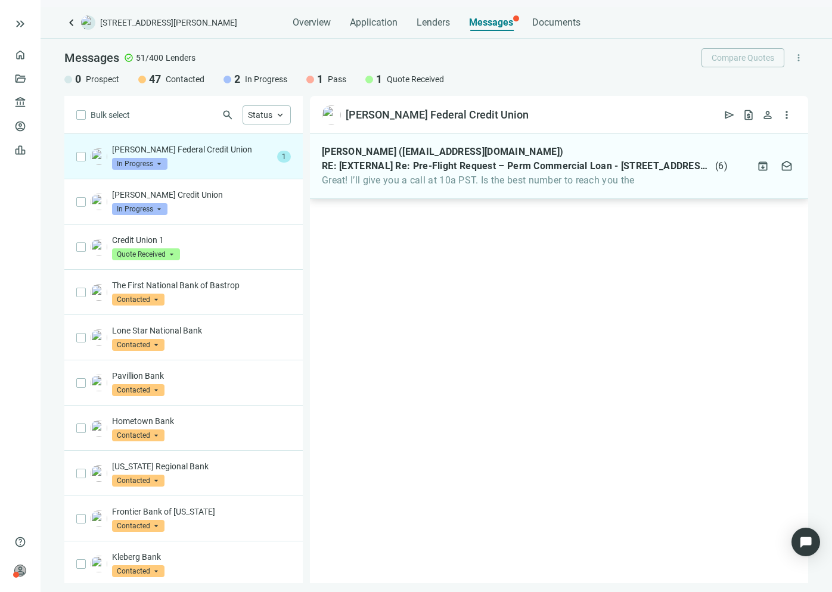
click at [392, 175] on span "Great! I’ll give you a call at 10a PST. Is the best number to reach you the" at bounding box center [525, 181] width 406 height 12
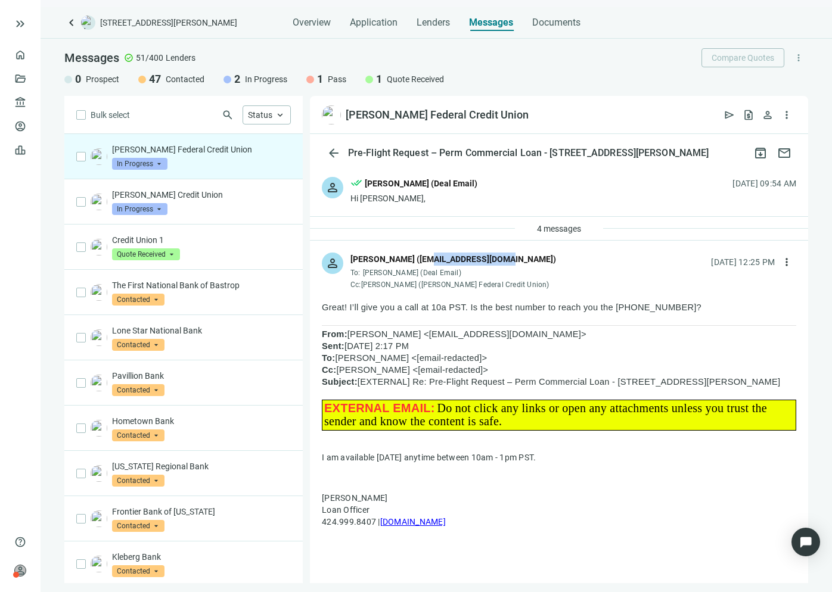
drag, startPoint x: 422, startPoint y: 259, endPoint x: 495, endPoint y: 263, distance: 72.2
click at [495, 263] on div "[PERSON_NAME] ([EMAIL_ADDRESS][DOMAIN_NAME])" at bounding box center [453, 259] width 206 height 13
click at [528, 263] on div "[PERSON_NAME] ([EMAIL_ADDRESS][DOMAIN_NAME])" at bounding box center [453, 260] width 206 height 15
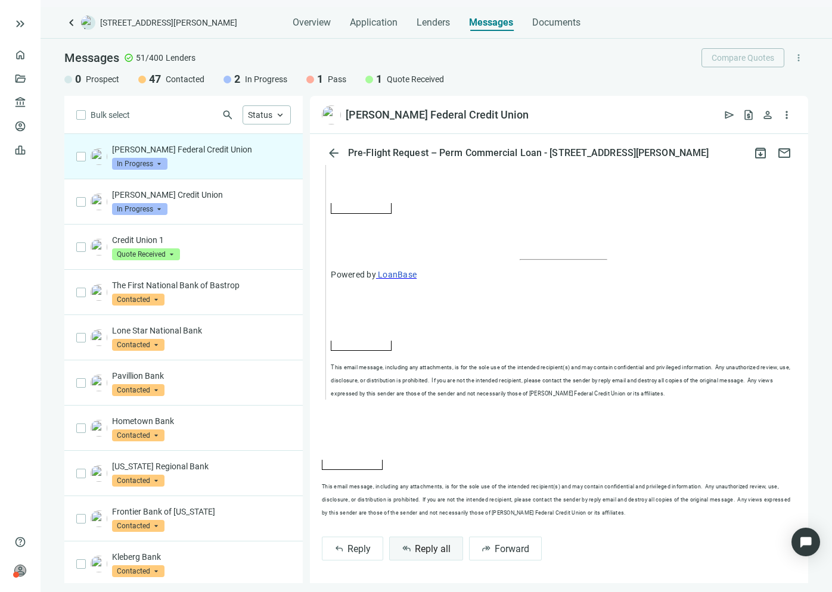
click at [443, 555] on button "reply_all Reply all" at bounding box center [426, 549] width 74 height 24
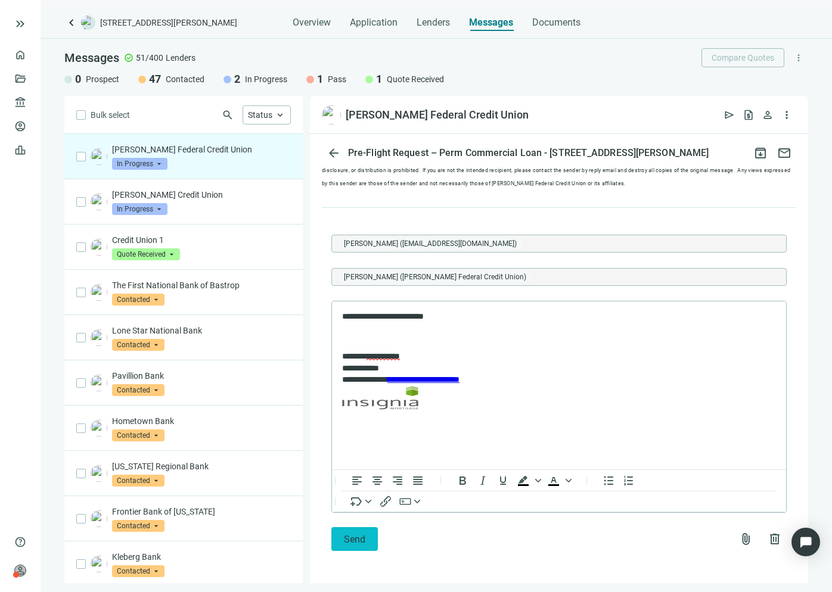
click at [349, 537] on span "Send" at bounding box center [354, 539] width 21 height 11
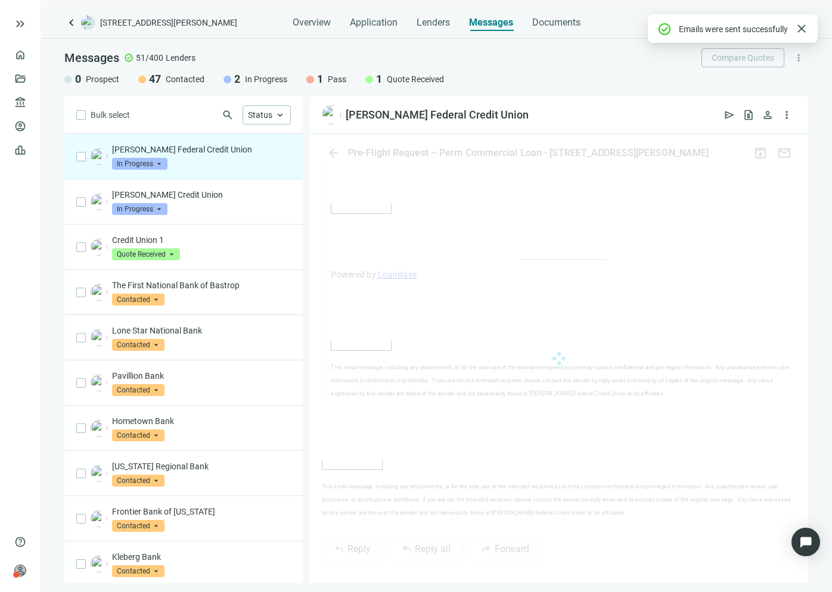
scroll to position [1634, 0]
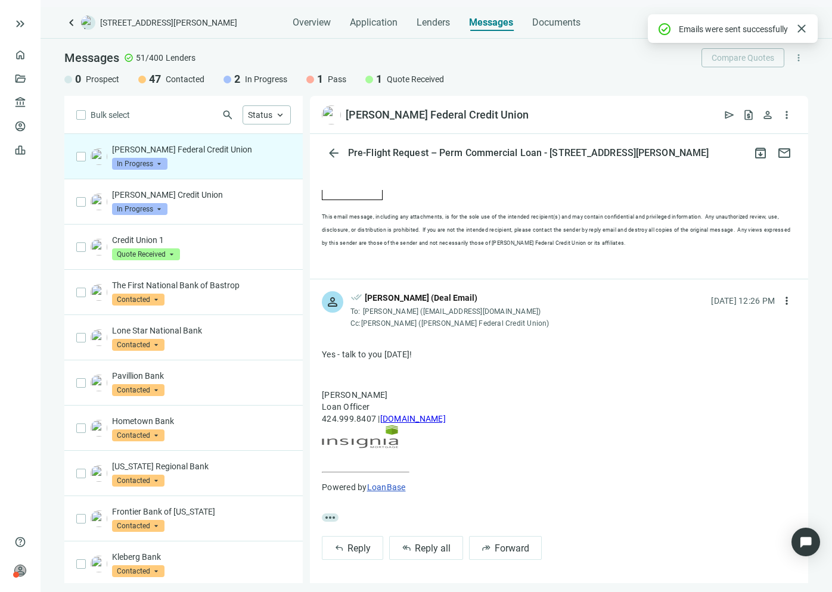
click at [386, 486] on link "LoanBase" at bounding box center [386, 488] width 39 height 10
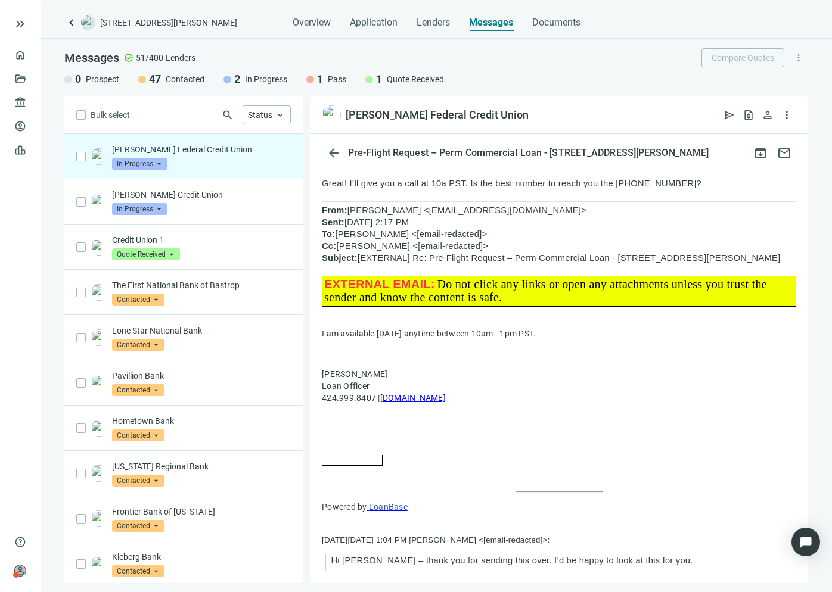
scroll to position [0, 0]
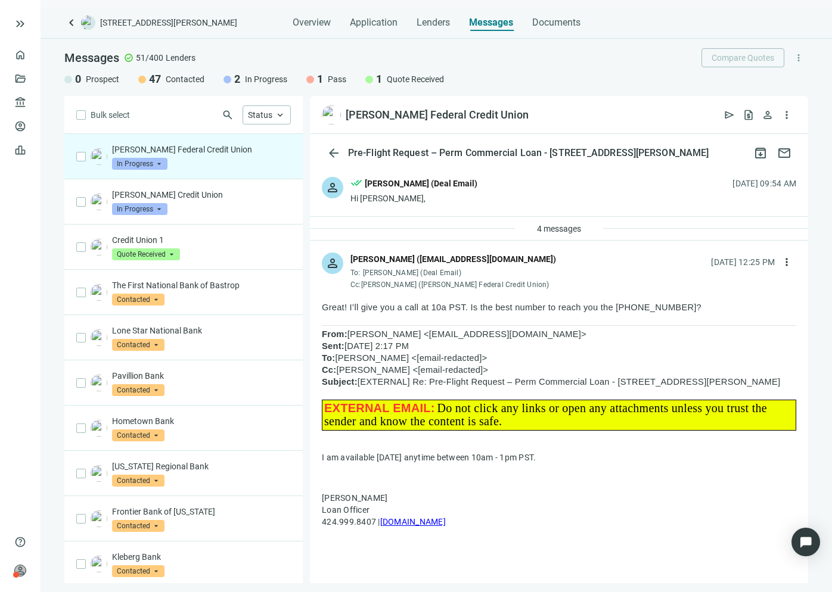
click at [71, 18] on span "keyboard_arrow_left" at bounding box center [71, 22] width 14 height 14
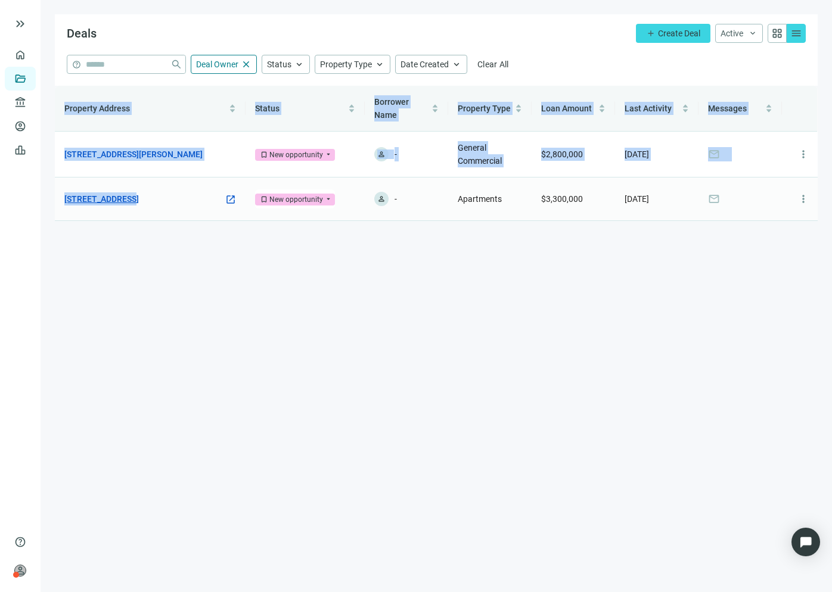
click at [139, 196] on link "[STREET_ADDRESS]" at bounding box center [101, 198] width 74 height 13
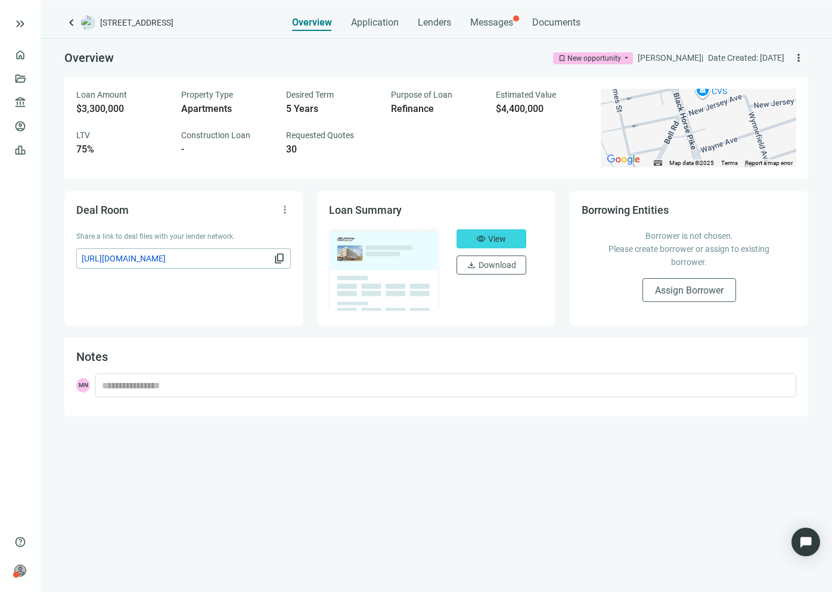
click at [783, 455] on div "Overview bookmark New opportunity arrow_drop_down Michael Nassirzadeh | Date Cr…" at bounding box center [436, 315] width 791 height 554
click at [493, 30] on div "Messages" at bounding box center [491, 19] width 43 height 24
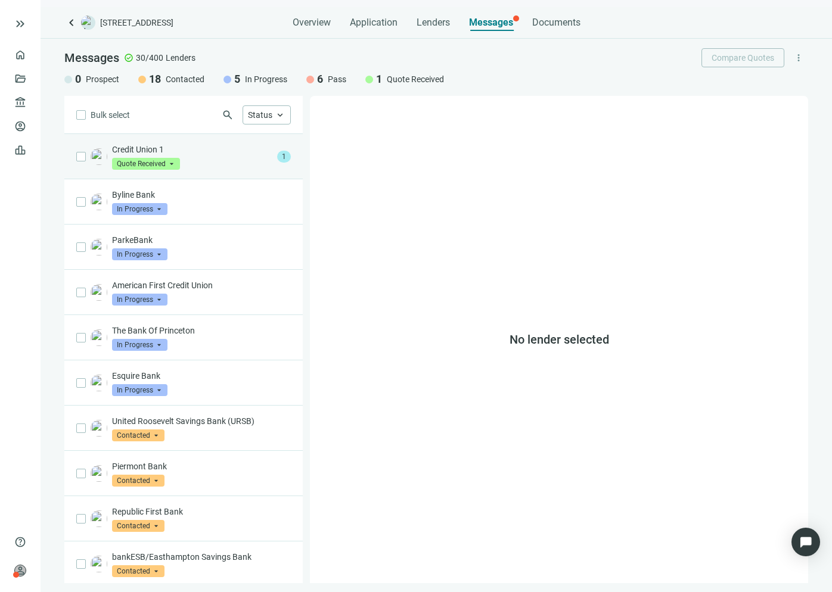
click at [251, 164] on div "Credit Union 1 Quote Received arrow_drop_down" at bounding box center [192, 157] width 160 height 26
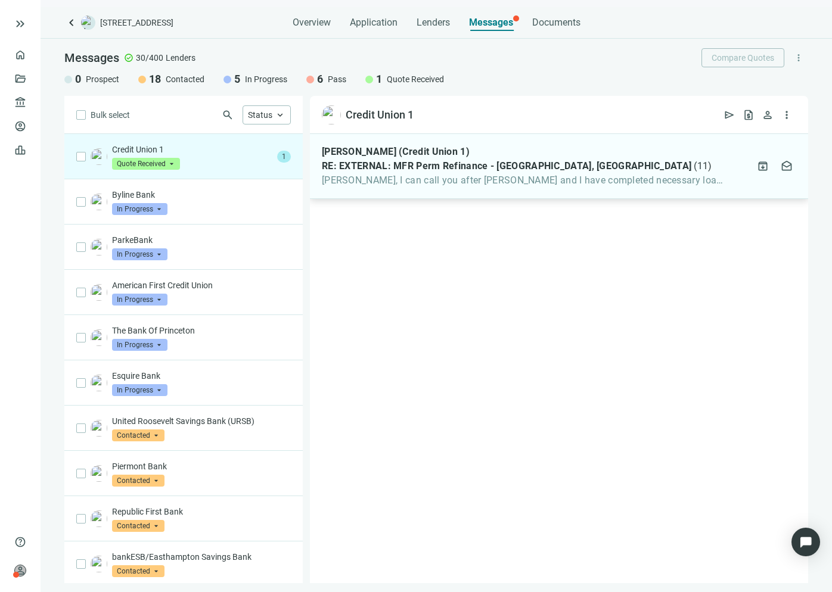
click at [446, 182] on span "Michael, I can call you after Alex and I have completed necessary loan approvals" at bounding box center [525, 181] width 406 height 12
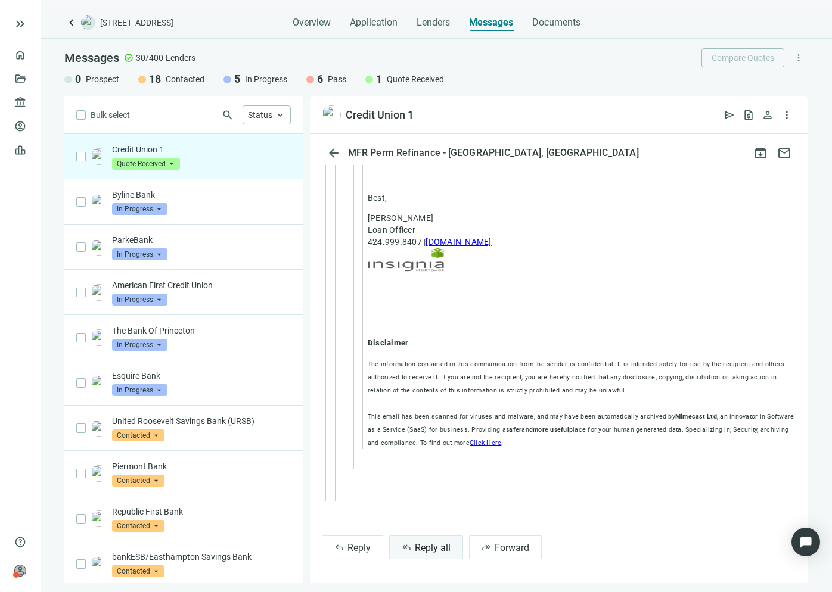
click at [425, 544] on span "Reply all" at bounding box center [433, 547] width 36 height 11
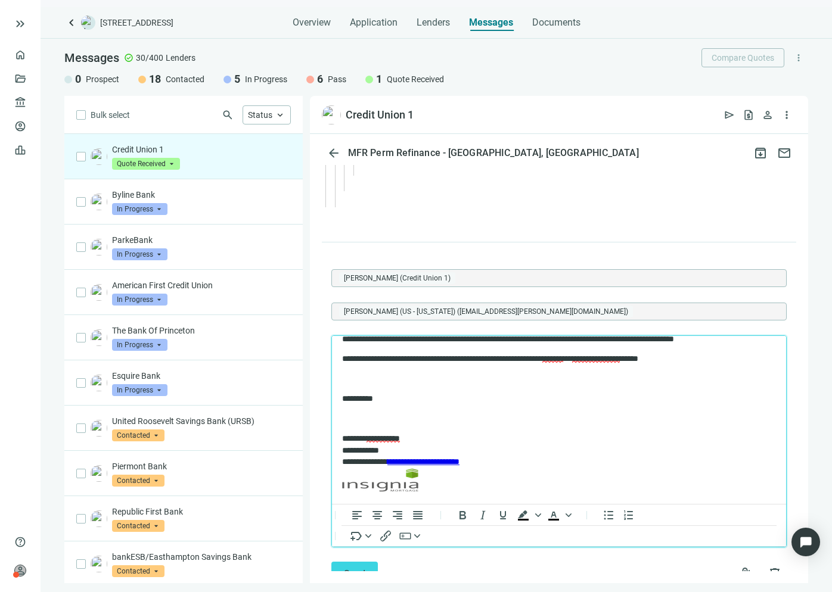
scroll to position [33, 0]
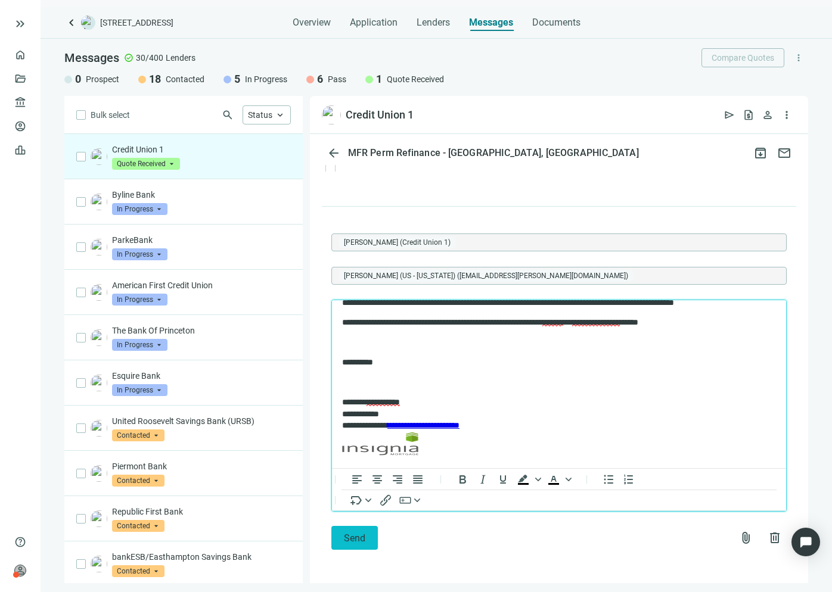
click at [350, 538] on span "Send" at bounding box center [354, 538] width 21 height 11
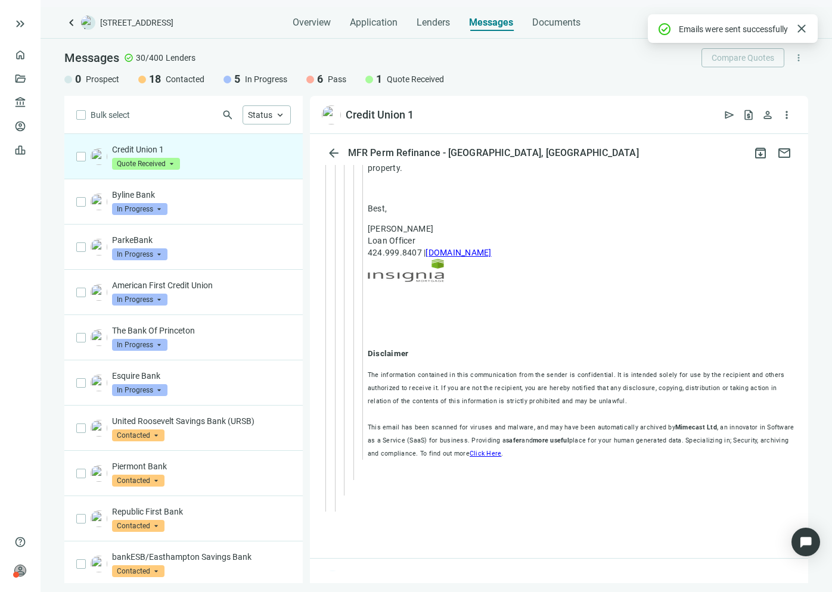
scroll to position [4363, 0]
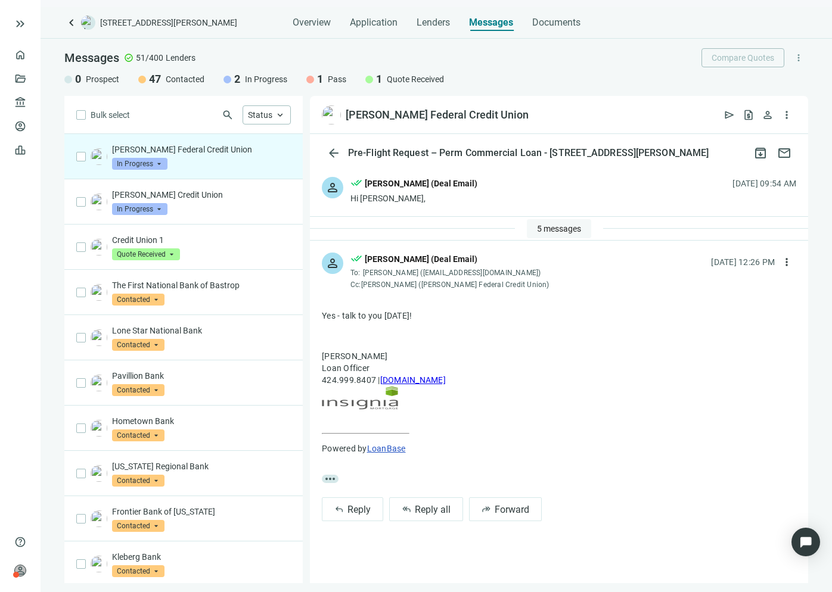
click at [551, 233] on span "5 messages" at bounding box center [559, 229] width 44 height 10
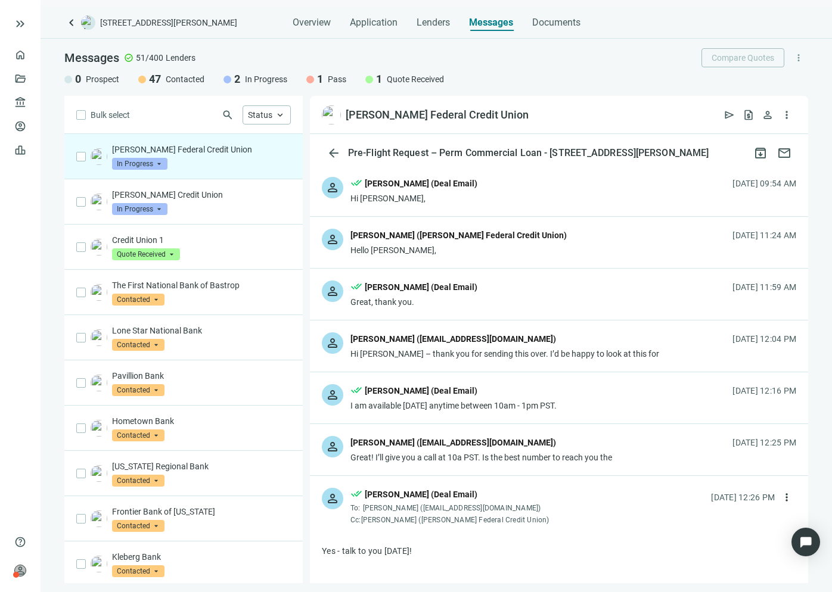
click at [430, 443] on div "[PERSON_NAME] ([EMAIL_ADDRESS][DOMAIN_NAME])" at bounding box center [453, 442] width 206 height 13
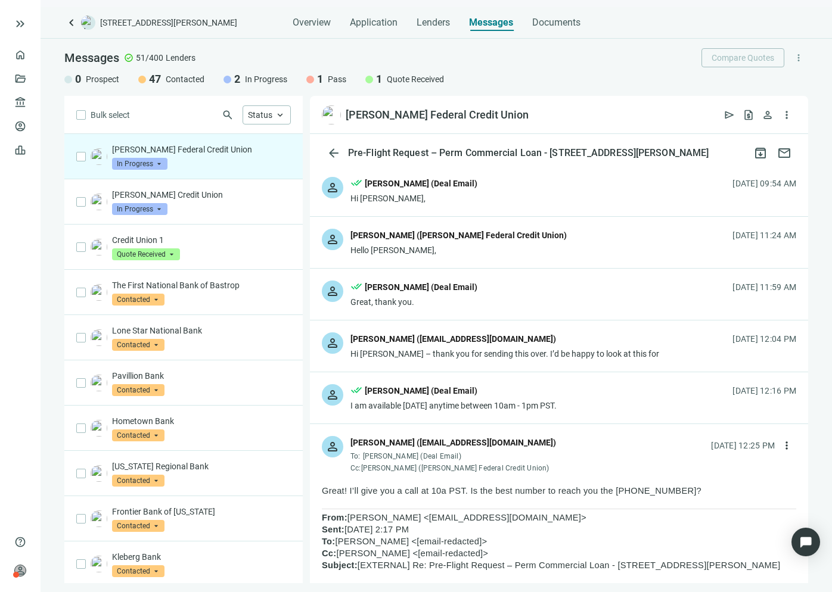
click at [432, 399] on div "done_all Michael Nassirzadeh (Deal Email)" at bounding box center [453, 391] width 206 height 15
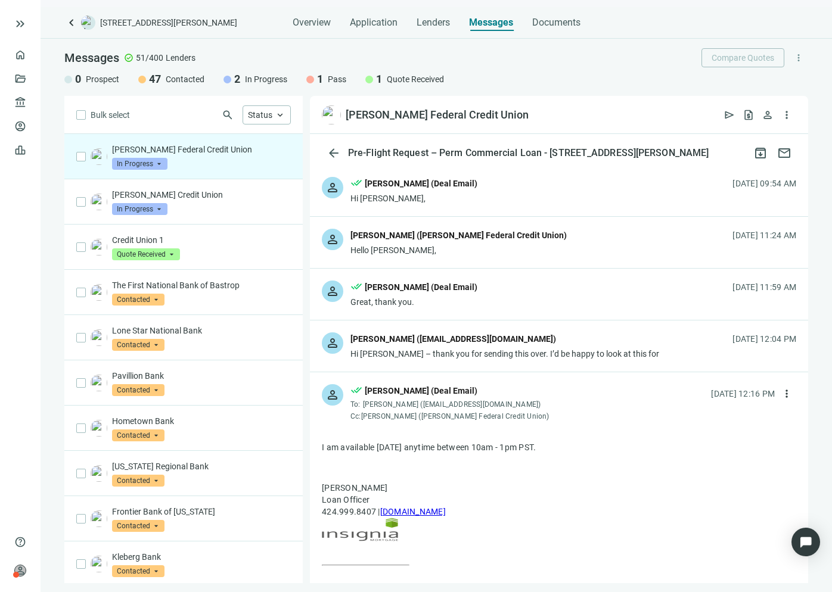
click at [442, 384] on div "person done_all Michael Nassirzadeh (Deal Email) To: Stephanie Sharpe (ssharpe@…" at bounding box center [559, 397] width 498 height 51
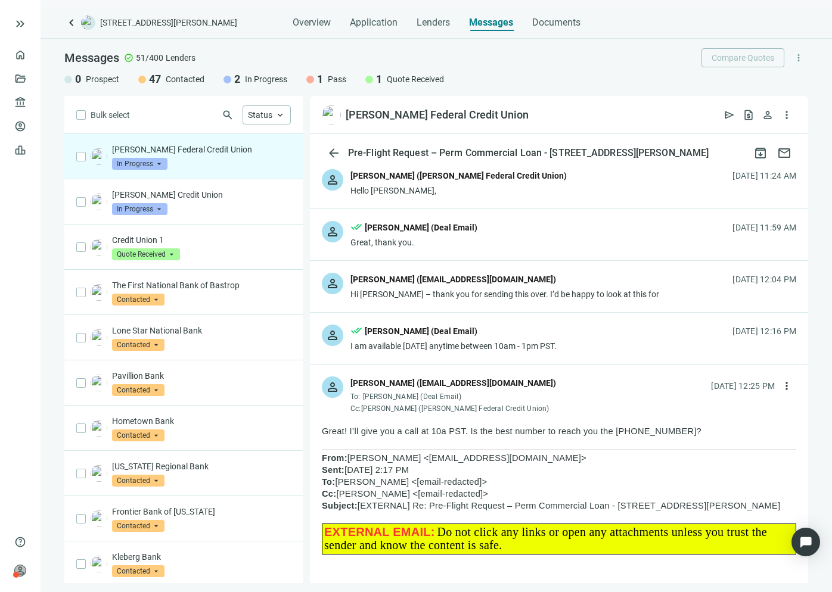
click at [442, 388] on div "[PERSON_NAME] ([EMAIL_ADDRESS][DOMAIN_NAME])" at bounding box center [453, 383] width 206 height 13
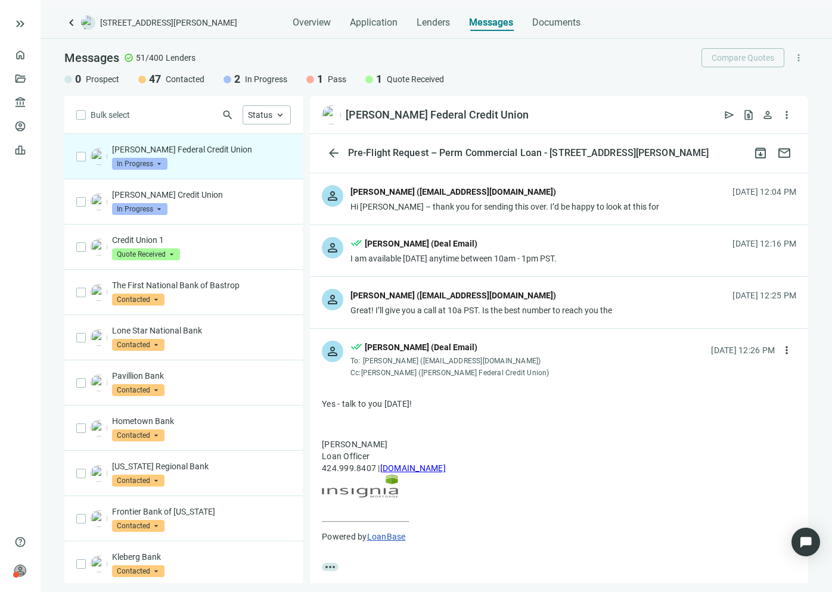
scroll to position [198, 0]
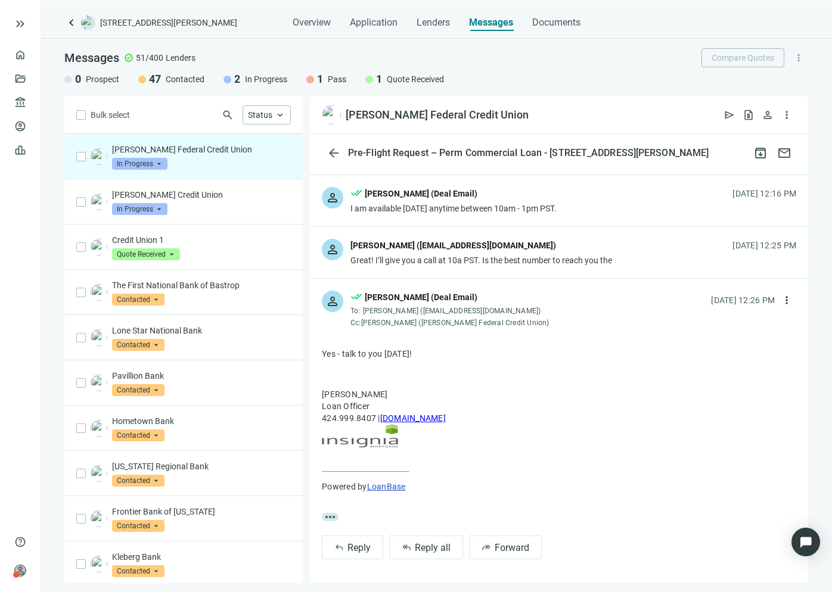
click at [560, 293] on div "person done_all Michael Nassirzadeh (Deal Email) To: Stephanie Sharpe (ssharpe@…" at bounding box center [559, 304] width 498 height 51
click at [438, 294] on div "[PERSON_NAME] (Deal Email)" at bounding box center [421, 297] width 113 height 13
click at [437, 296] on div "[PERSON_NAME] (Deal Email)" at bounding box center [421, 297] width 113 height 13
click at [515, 308] on div "To: Stephanie Sharpe (ssharpe@rbfcu.org)" at bounding box center [449, 311] width 199 height 10
drag, startPoint x: 421, startPoint y: 325, endPoint x: 544, endPoint y: 327, distance: 122.8
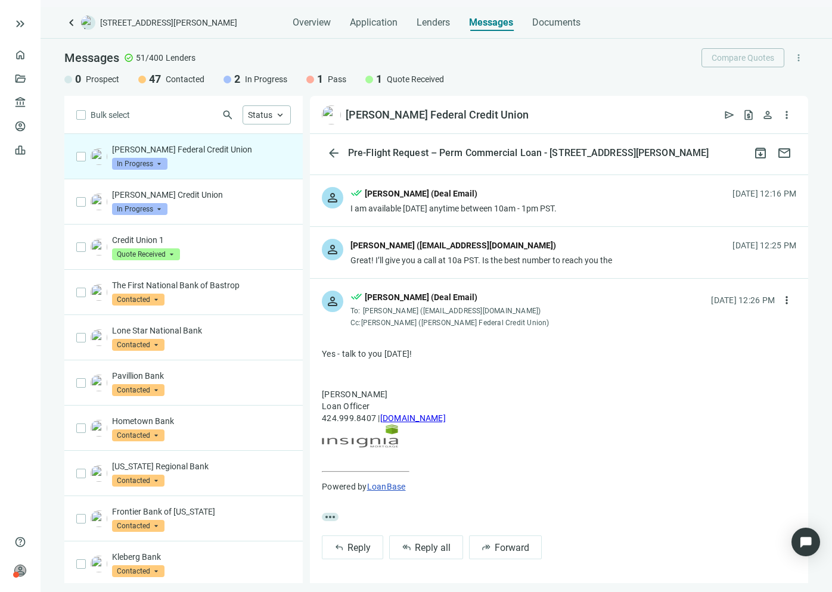
click at [544, 327] on div "Cc: Gerardo Ventura (Randolph-Brooks Federal Credit Union)" at bounding box center [449, 323] width 199 height 10
copy div "[PERSON_NAME] Federal Credit Union"
click at [203, 161] on div "Randolph-Brooks Federal Credit Union In Progress arrow_drop_down" at bounding box center [201, 157] width 179 height 26
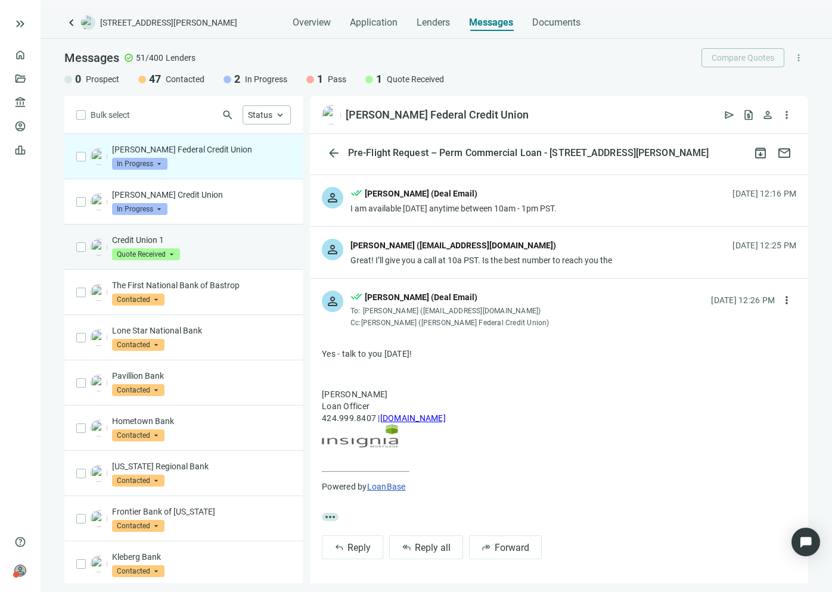
click at [238, 232] on div "Credit Union 1 Quote Received arrow_drop_down" at bounding box center [183, 247] width 238 height 45
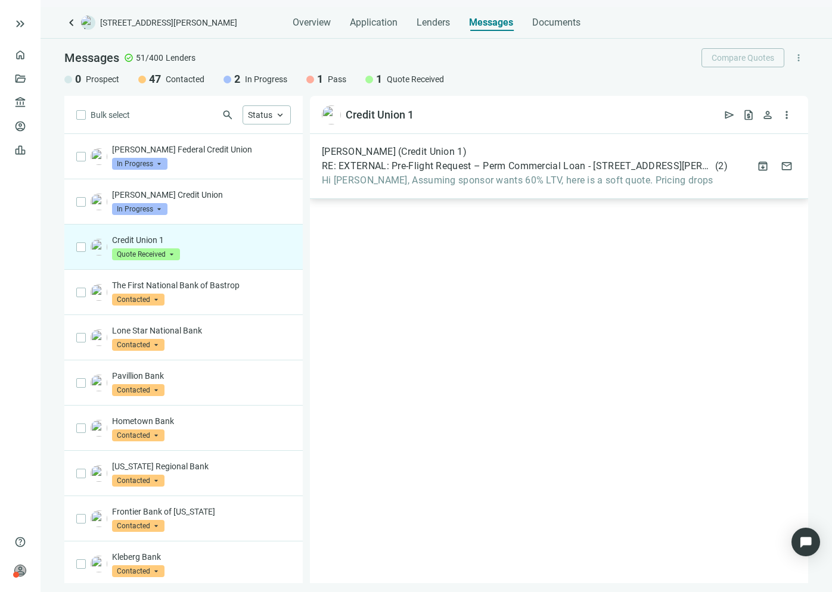
click at [446, 183] on span "Hi Michael, Assuming sponsor wants 60% LTV, here is a soft quote. Pricing drops" at bounding box center [525, 181] width 406 height 12
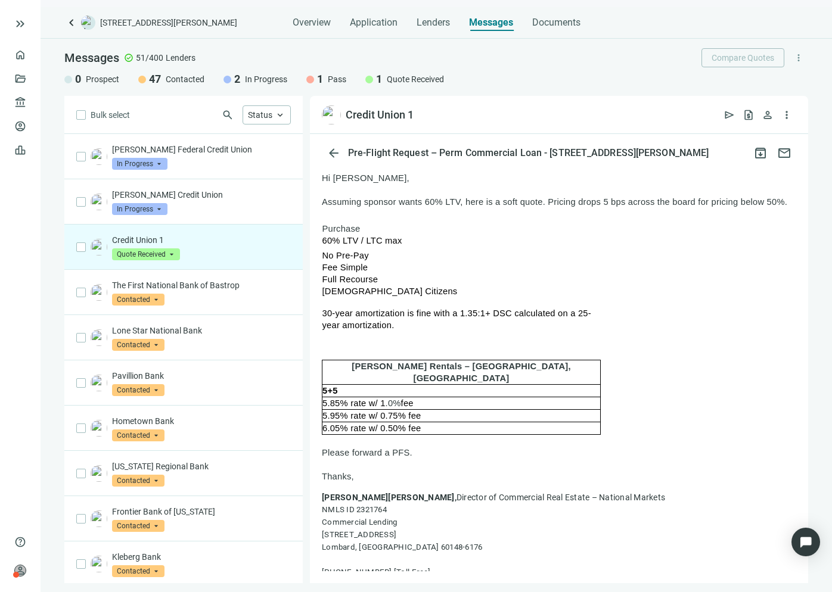
scroll to position [119, 0]
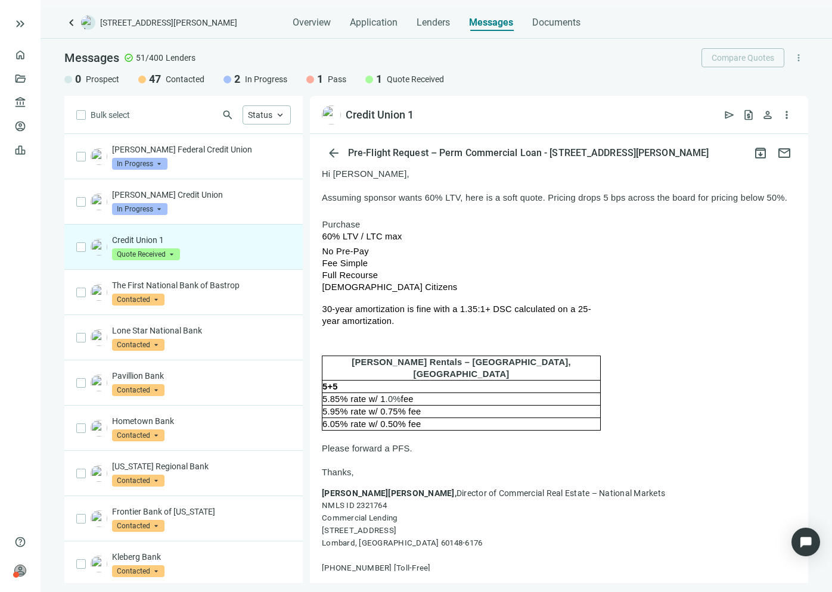
drag, startPoint x: 392, startPoint y: 400, endPoint x: 325, endPoint y: 371, distance: 73.6
click at [325, 371] on tbody "Purchase 60% LTV / LTC max No Pre-Pay Fee Simple Full Recourse US Citizens 30-y…" at bounding box center [461, 323] width 278 height 215
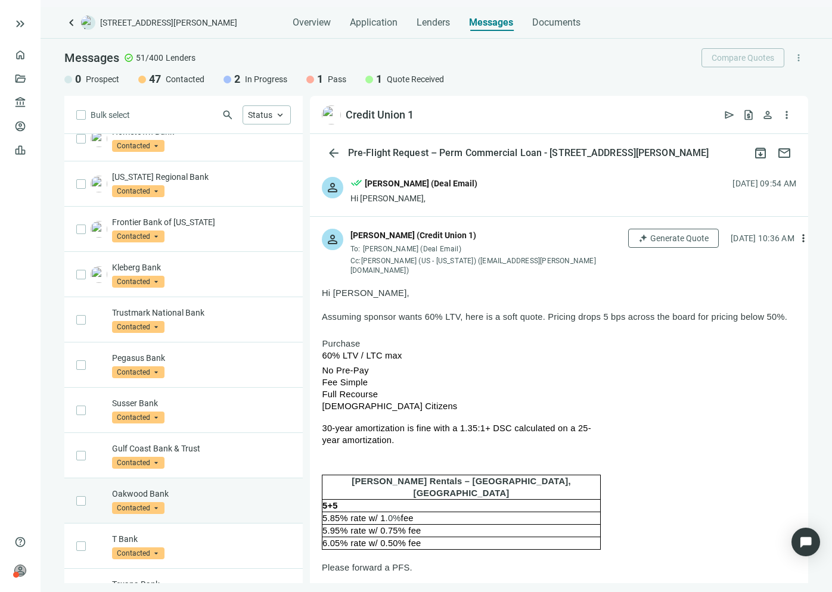
scroll to position [0, 0]
